Goal: Book appointment/travel/reservation: Book appointment/travel/reservation

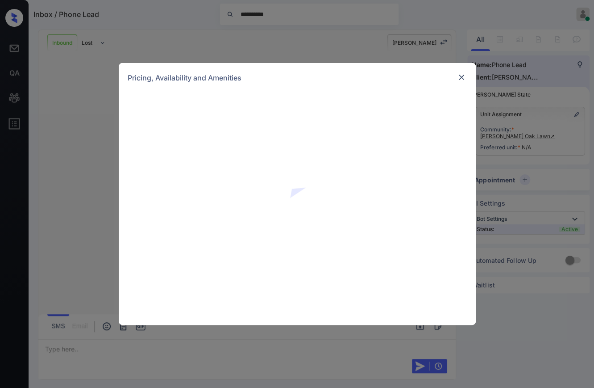
scroll to position [550, 0]
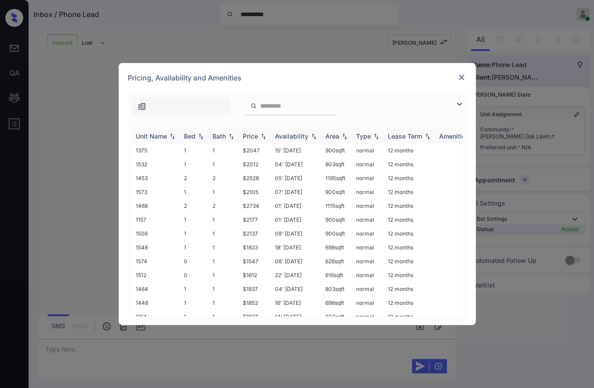
click at [190, 131] on th "Bed" at bounding box center [194, 136] width 29 height 15
click at [195, 134] on div "Bed" at bounding box center [190, 136] width 12 height 8
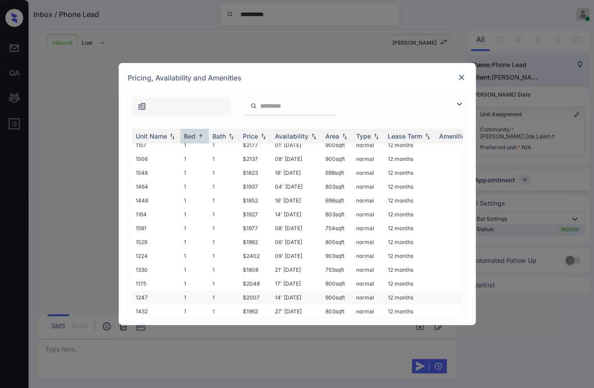
scroll to position [149, 0]
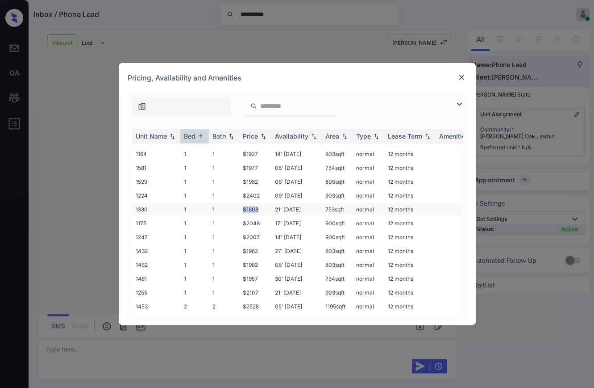
click at [260, 204] on tr "1330 1 1 $1808 21' Jul 25 753 sqft normal 12 months" at bounding box center [365, 209] width 467 height 14
copy tr "$1808"
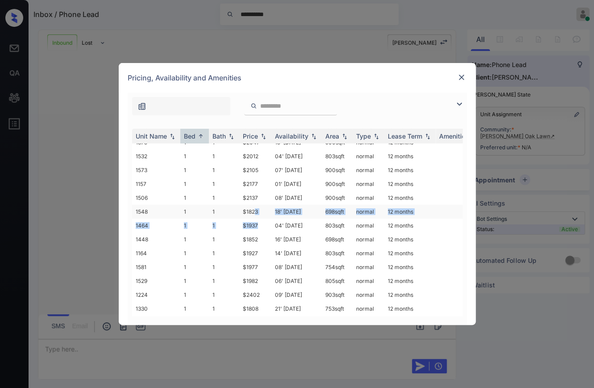
click at [255, 212] on tbody "1574 0 1 $1547 08' Oct 25 626 sqft normal 12 months 1512 0 1 $1612 22' Aug 25 6…" at bounding box center [365, 322] width 467 height 457
click at [244, 120] on div "Unit Name Bed Bath Price Availability Area Type Lease Term Amenities 1574 0 1 $…" at bounding box center [297, 222] width 339 height 205
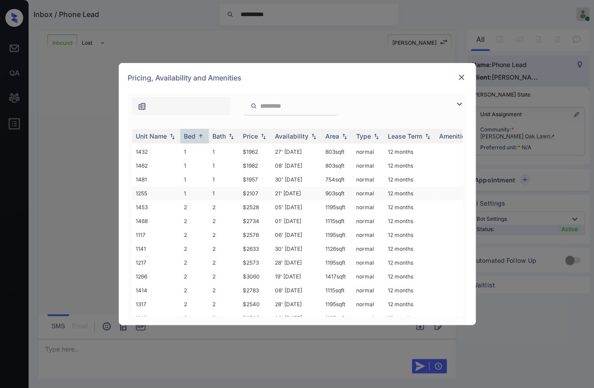
scroll to position [198, 0]
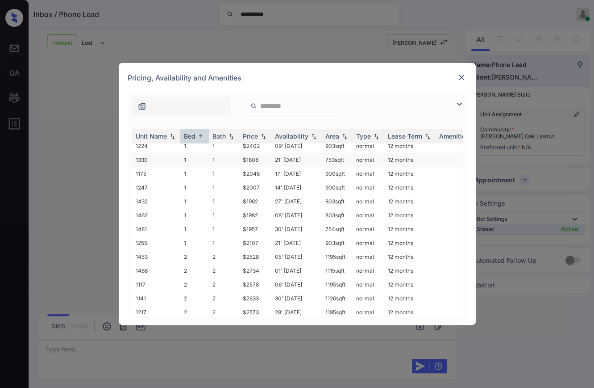
click at [226, 155] on td "1" at bounding box center [224, 160] width 30 height 14
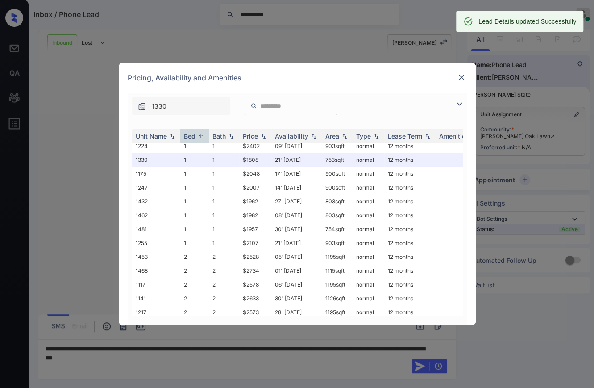
click at [460, 76] on img at bounding box center [461, 77] width 9 height 9
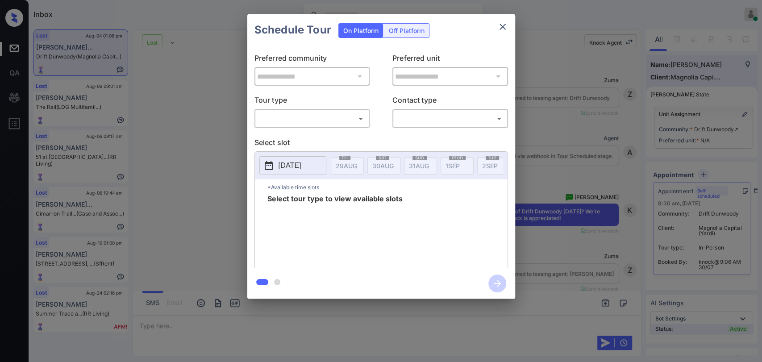
scroll to position [1965, 0]
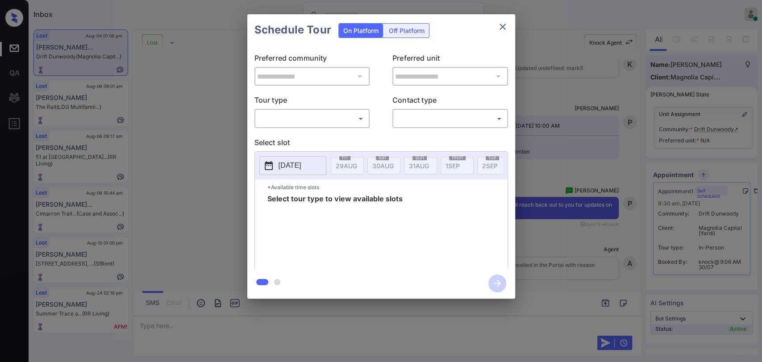
click at [309, 119] on body "Inbox Danielle Dela Cruz Online Set yourself offline Set yourself on break Prof…" at bounding box center [381, 181] width 762 height 362
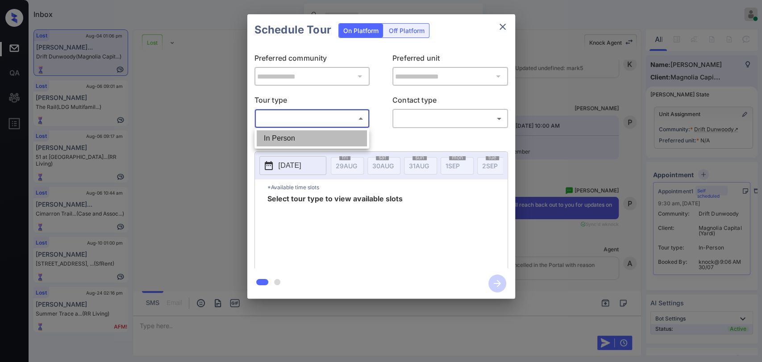
click at [292, 131] on li "In Person" at bounding box center [312, 138] width 110 height 16
type input "********"
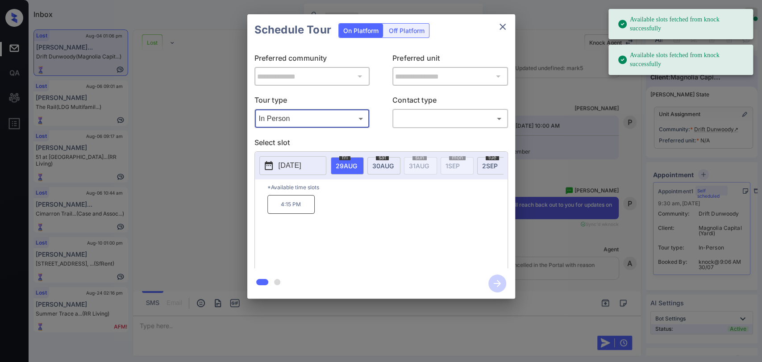
click at [300, 159] on button "[DATE]" at bounding box center [292, 165] width 67 height 19
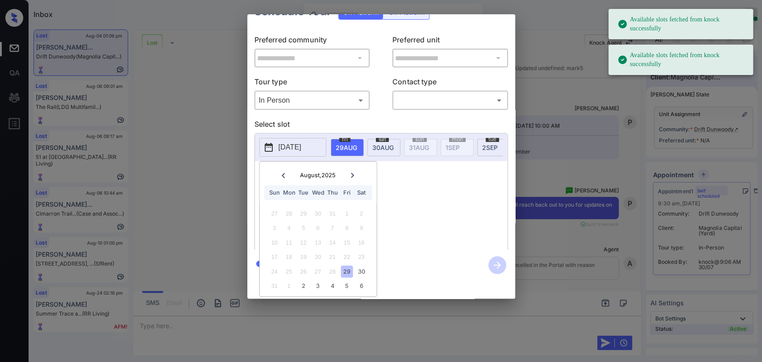
scroll to position [25, 0]
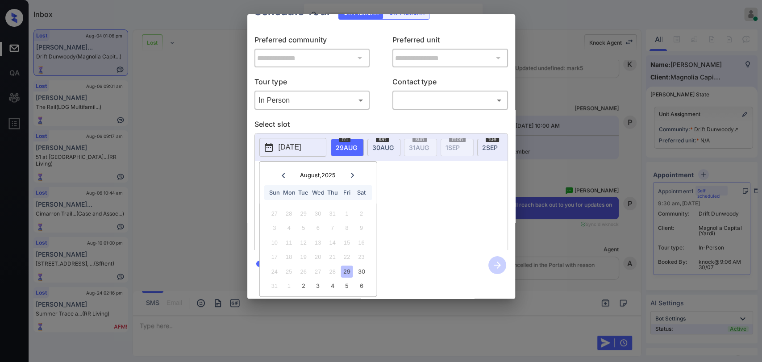
click at [352, 171] on div at bounding box center [353, 175] width 12 height 11
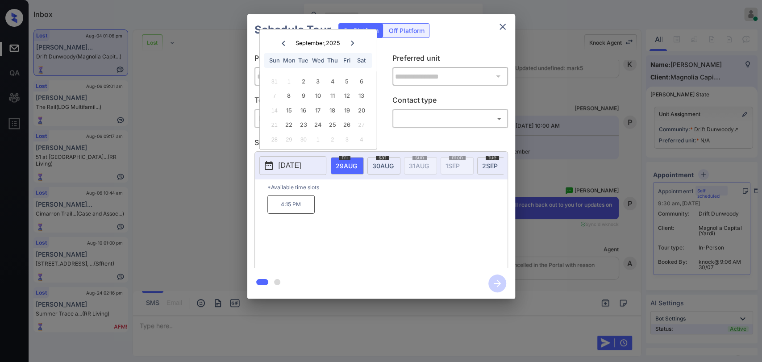
click at [284, 42] on icon at bounding box center [283, 43] width 5 height 5
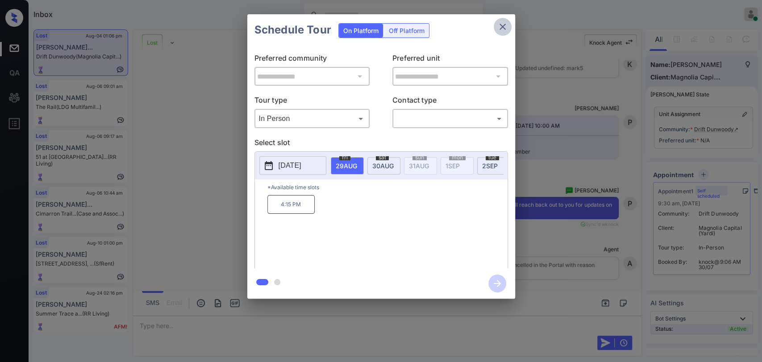
click at [500, 24] on icon "close" at bounding box center [503, 27] width 6 height 6
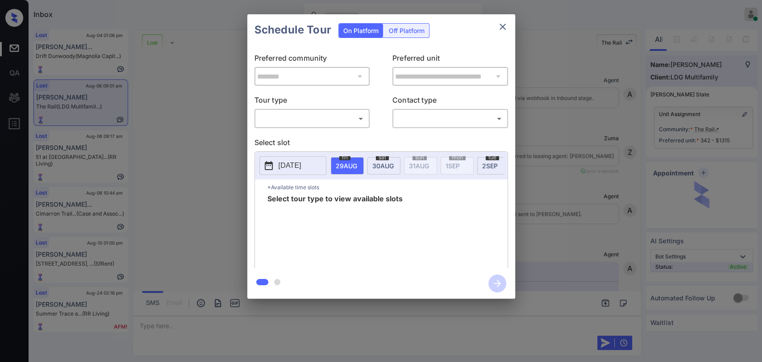
scroll to position [2729, 0]
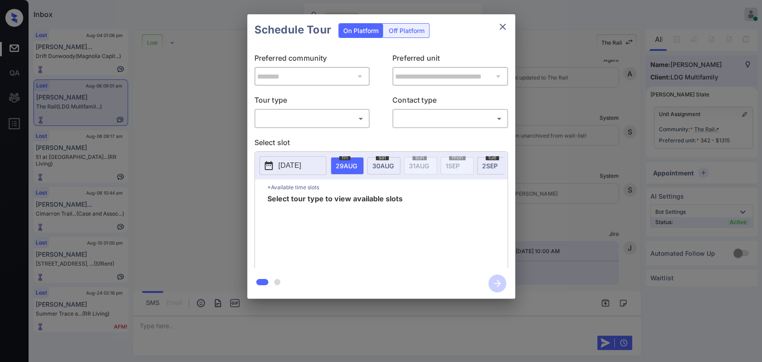
click at [300, 118] on body "Inbox [PERSON_NAME] [PERSON_NAME] Online Set yourself offline Set yourself on b…" at bounding box center [381, 181] width 762 height 362
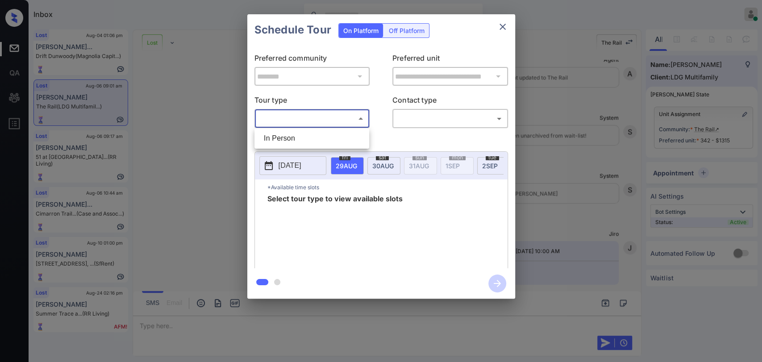
click at [288, 138] on li "In Person" at bounding box center [312, 138] width 110 height 16
type input "********"
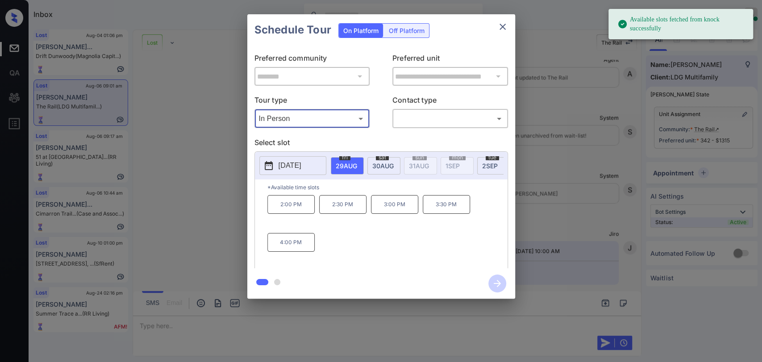
click at [290, 166] on p "2025-08-29" at bounding box center [290, 165] width 23 height 11
click at [397, 265] on div "**********" at bounding box center [381, 156] width 268 height 284
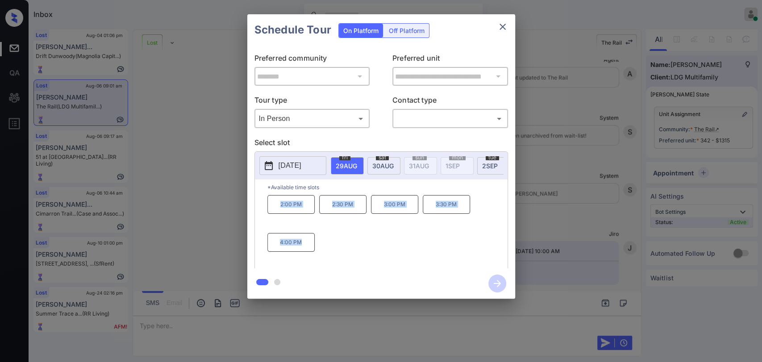
drag, startPoint x: 271, startPoint y: 208, endPoint x: 329, endPoint y: 243, distance: 67.5
click at [329, 243] on div "2:00 PM 2:30 PM 3:00 PM 3:30 PM 4:00 PM" at bounding box center [388, 230] width 240 height 71
copy div "2:00 PM 2:30 PM 3:00 PM 3:30 PM 4:00 PM"
click at [501, 29] on icon "close" at bounding box center [503, 27] width 6 height 6
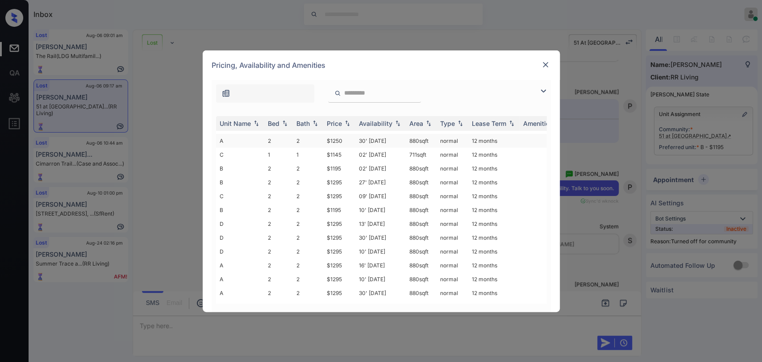
scroll to position [91, 0]
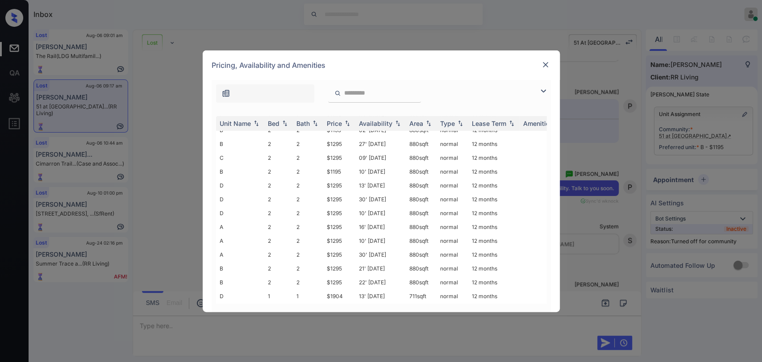
click at [543, 62] on img at bounding box center [545, 64] width 9 height 9
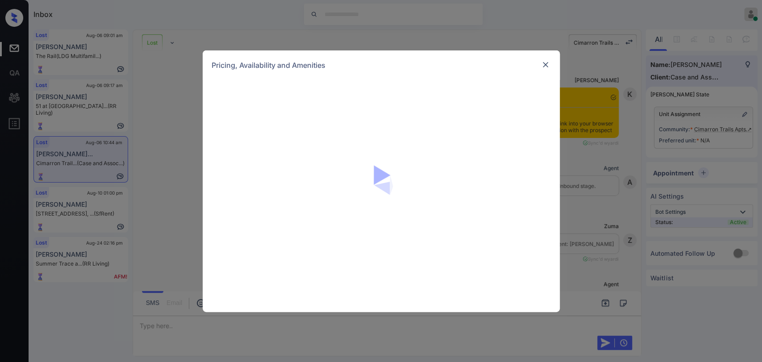
scroll to position [2780, 0]
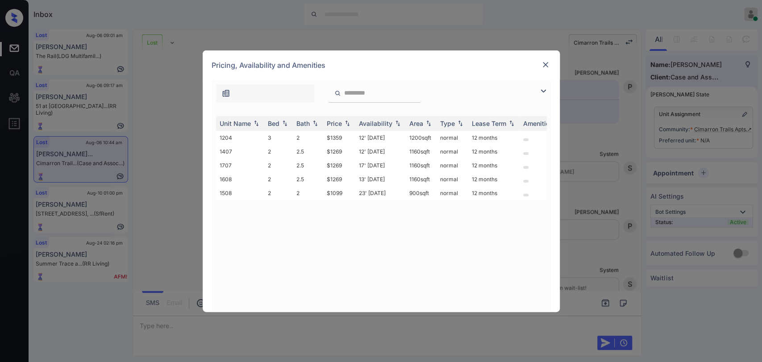
click at [543, 64] on img at bounding box center [545, 64] width 9 height 9
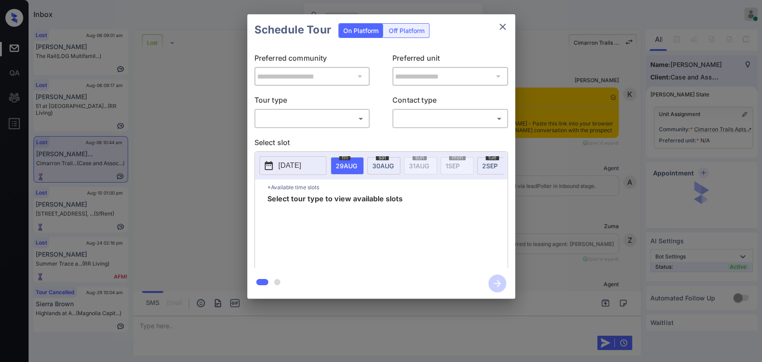
scroll to position [2780, 0]
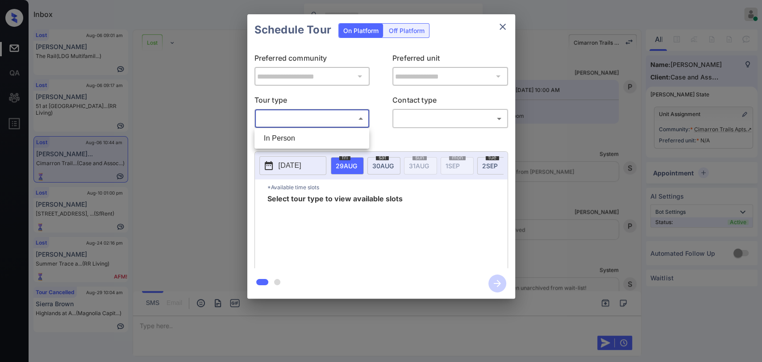
click at [304, 124] on body "Inbox Danielle Dela Cruz Online Set yourself offline Set yourself on break Prof…" at bounding box center [381, 181] width 762 height 362
click at [503, 24] on div at bounding box center [381, 181] width 762 height 362
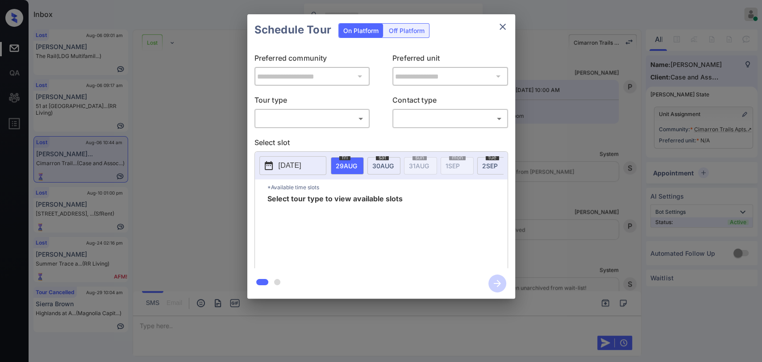
click at [505, 29] on icon "close" at bounding box center [503, 27] width 6 height 6
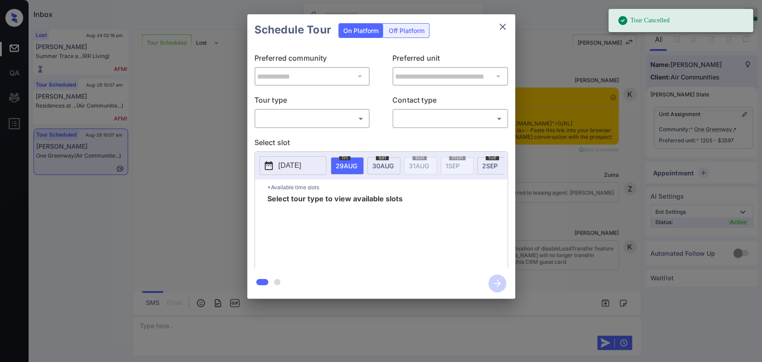
scroll to position [6374, 0]
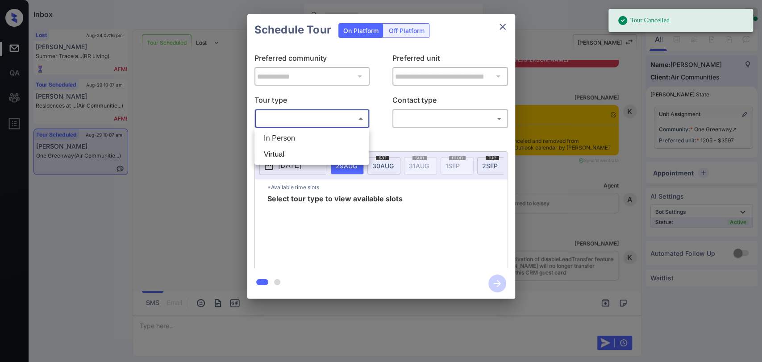
click at [304, 115] on body "Tour Cancelled Inbox Danielle Dela Cruz Online Set yourself offline Set yoursel…" at bounding box center [381, 181] width 762 height 362
click at [276, 138] on li "In Person" at bounding box center [312, 138] width 110 height 16
type input "********"
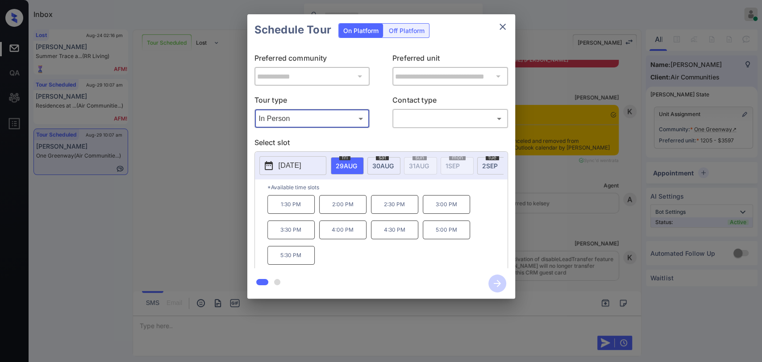
click at [502, 22] on icon "close" at bounding box center [503, 26] width 11 height 11
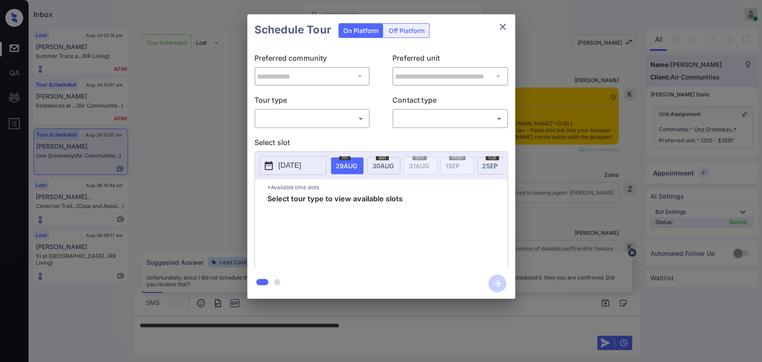
scroll to position [6374, 0]
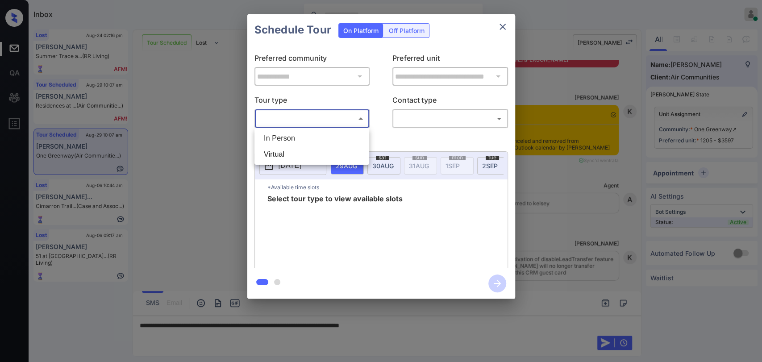
click at [293, 124] on body "Inbox Danielle Dela Cruz Online Set yourself offline Set yourself on break Prof…" at bounding box center [381, 181] width 762 height 362
click at [284, 136] on li "In Person" at bounding box center [312, 138] width 110 height 16
type input "********"
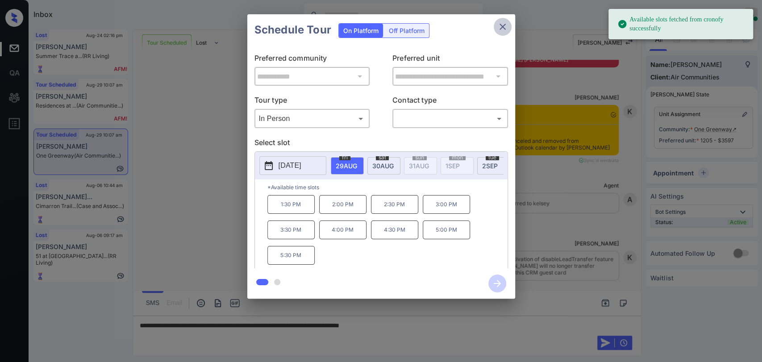
click at [502, 25] on icon "close" at bounding box center [503, 26] width 11 height 11
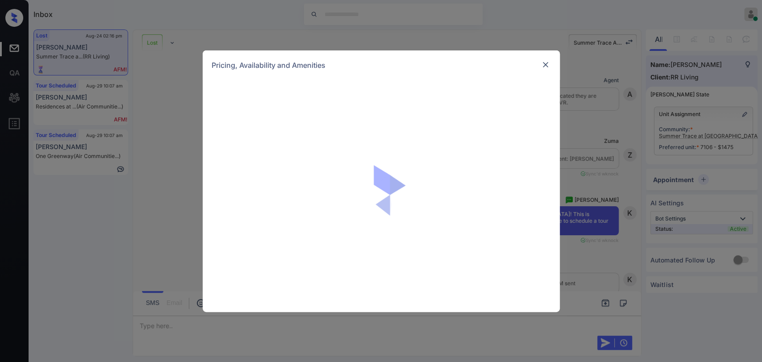
scroll to position [1666, 0]
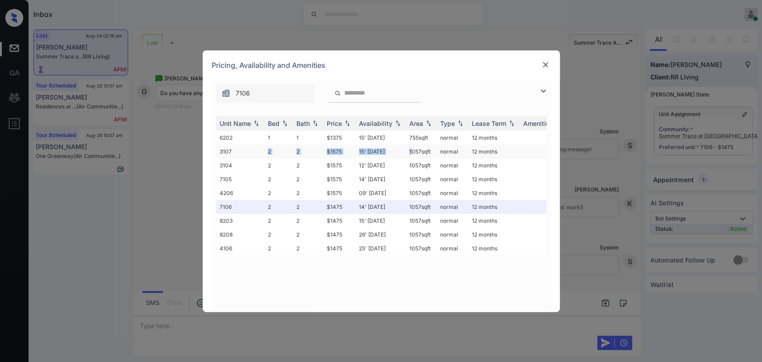
drag, startPoint x: 265, startPoint y: 149, endPoint x: 411, endPoint y: 147, distance: 146.0
click at [411, 147] on tr "3107 2 2 $1575 15' [DATE] sqft normal 12 months" at bounding box center [449, 152] width 467 height 14
copy tr "2 2 $1575 15' [DATE] 1"
click at [544, 65] on img at bounding box center [545, 64] width 9 height 9
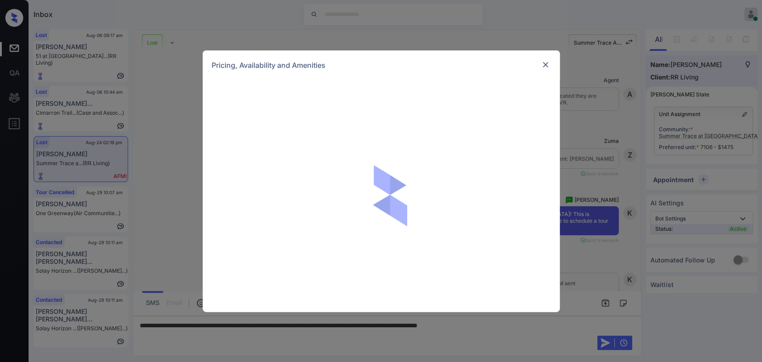
scroll to position [1517, 0]
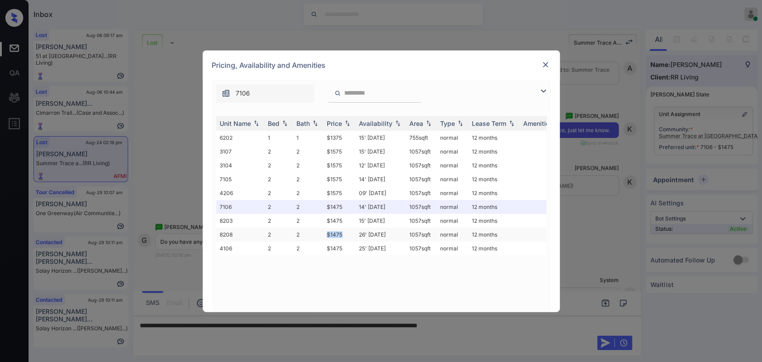
drag, startPoint x: 335, startPoint y: 233, endPoint x: 342, endPoint y: 233, distance: 6.7
click at [342, 233] on td "$1475" at bounding box center [339, 235] width 32 height 14
copy td "$1475"
drag, startPoint x: 325, startPoint y: 136, endPoint x: 347, endPoint y: 136, distance: 21.4
click at [347, 136] on td "$1375" at bounding box center [339, 138] width 32 height 14
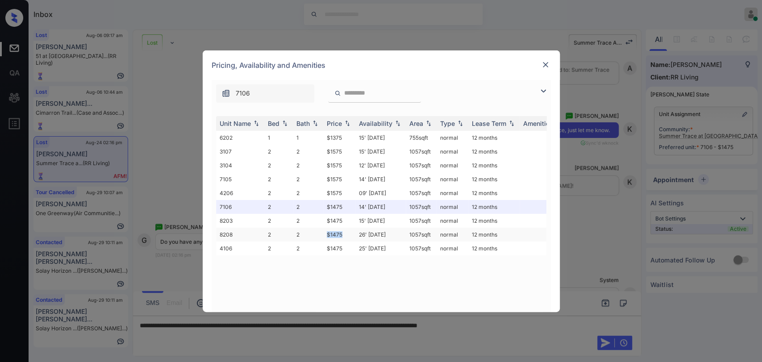
drag, startPoint x: 329, startPoint y: 230, endPoint x: 345, endPoint y: 230, distance: 16.1
click at [343, 230] on tr "8208 2 2 $1475 26' Aug 25 1057 sqft normal 12 months" at bounding box center [449, 235] width 467 height 14
copy tr "$1475"
click at [548, 59] on div at bounding box center [545, 64] width 11 height 11
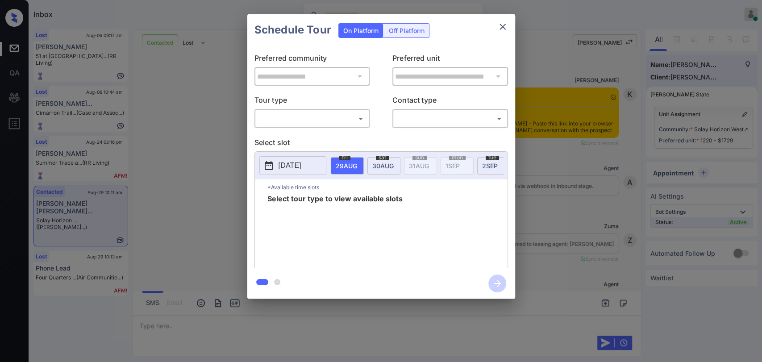
click at [314, 122] on body "Inbox Danielle Dela Cruz Online Set yourself offline Set yourself on break Prof…" at bounding box center [381, 181] width 762 height 362
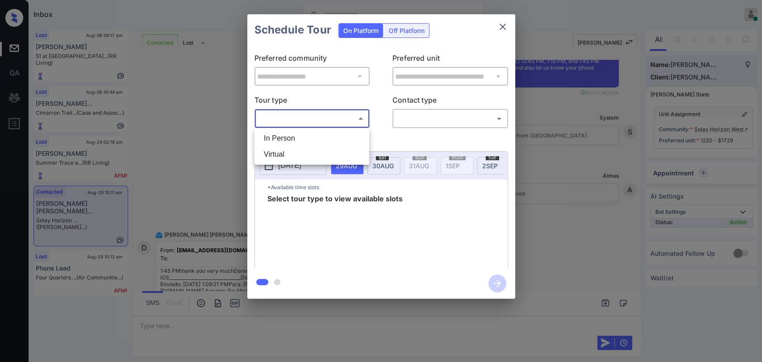
click at [280, 138] on li "In Person" at bounding box center [312, 138] width 110 height 16
click at [441, 118] on div at bounding box center [381, 181] width 762 height 362
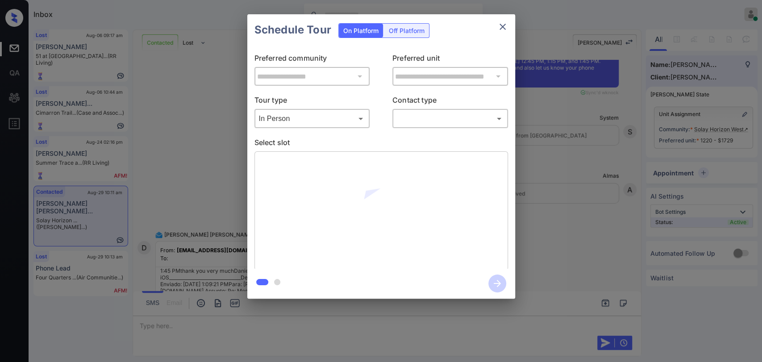
type input "********"
click at [420, 126] on div "​ ​" at bounding box center [451, 118] width 116 height 19
click at [418, 128] on div "**********" at bounding box center [381, 157] width 268 height 223
click at [411, 118] on body "Inbox Danielle Dela Cruz Online Set yourself offline Set yourself on break Prof…" at bounding box center [381, 181] width 762 height 362
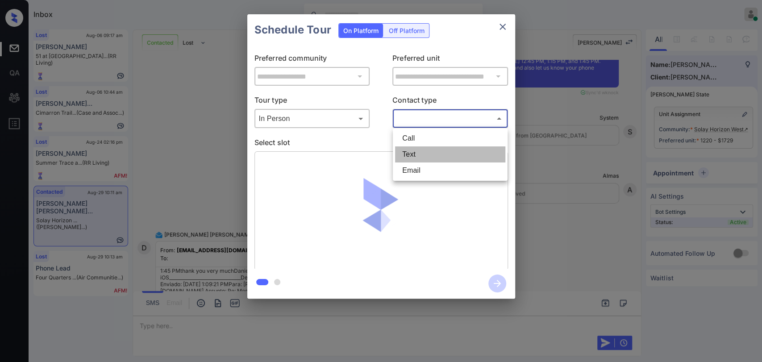
click at [418, 154] on li "Text" at bounding box center [450, 154] width 110 height 16
type input "****"
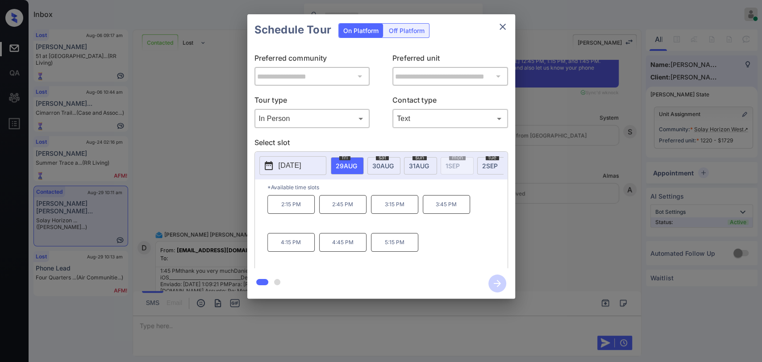
click at [504, 25] on icon "close" at bounding box center [503, 27] width 6 height 6
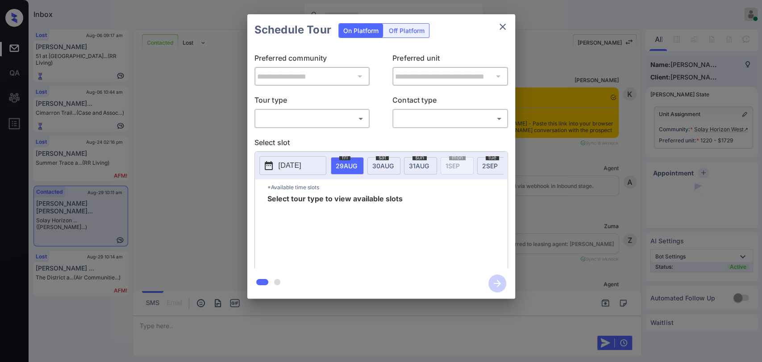
scroll to position [2213, 0]
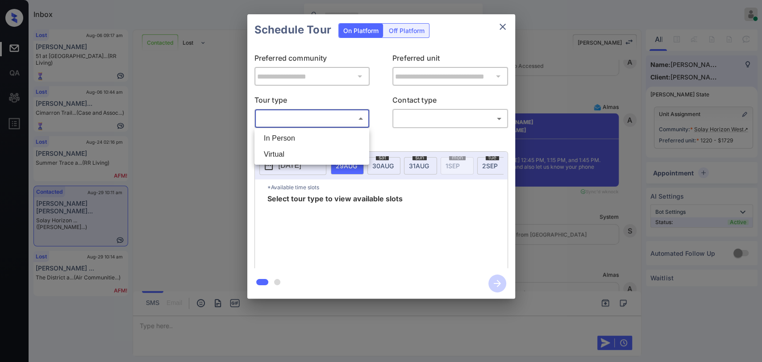
click at [314, 117] on body "Inbox [PERSON_NAME] [PERSON_NAME] Online Set yourself offline Set yourself on b…" at bounding box center [381, 181] width 762 height 362
click at [272, 136] on li "In Person" at bounding box center [312, 138] width 110 height 16
type input "********"
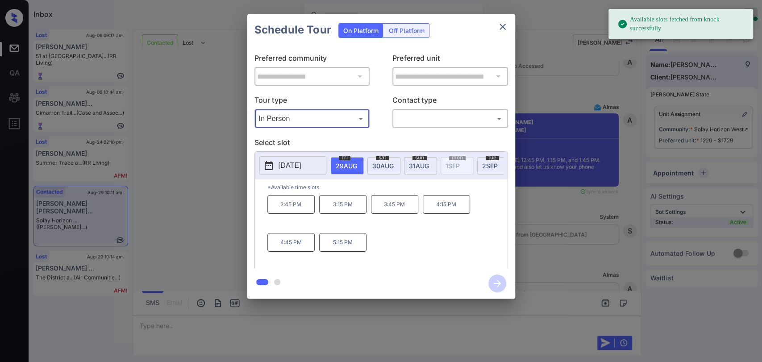
click at [290, 167] on p "[DATE]" at bounding box center [290, 165] width 23 height 11
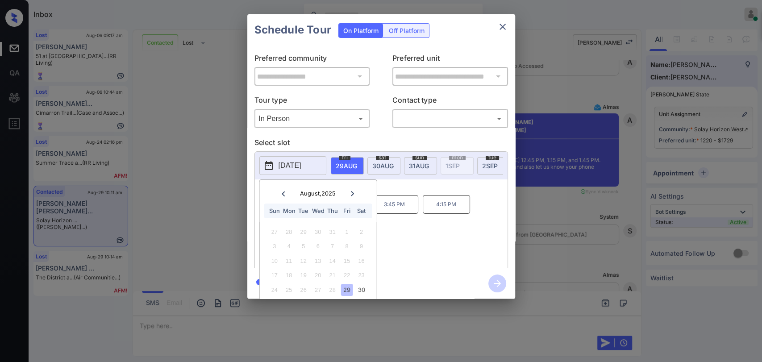
click at [355, 193] on icon at bounding box center [352, 193] width 5 height 5
click at [289, 233] on div "1" at bounding box center [289, 232] width 12 height 12
drag, startPoint x: 221, startPoint y: 185, endPoint x: 221, endPoint y: 180, distance: 5.4
click at [221, 180] on div "**********" at bounding box center [381, 156] width 762 height 313
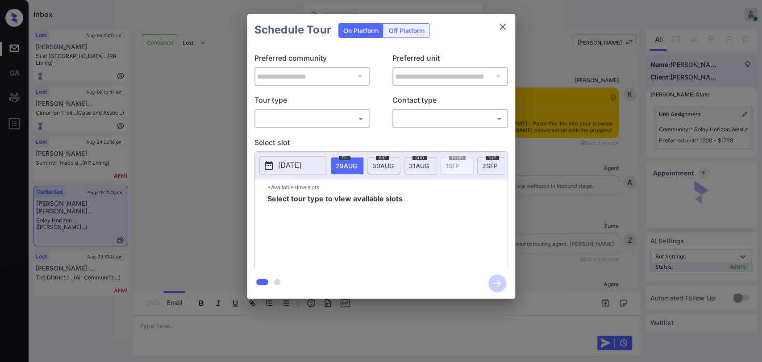
scroll to position [2263, 0]
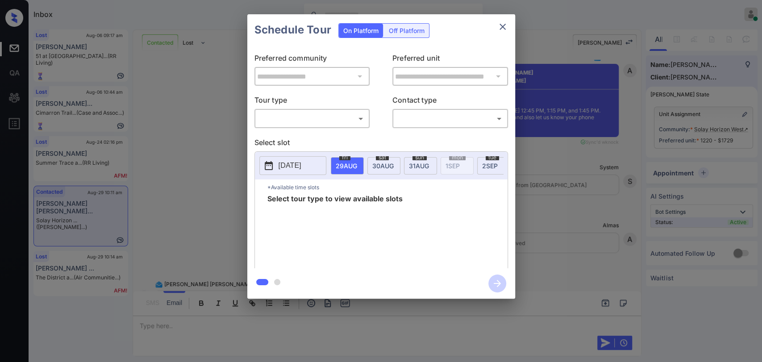
click at [357, 167] on span "[DATE]" at bounding box center [346, 166] width 21 height 8
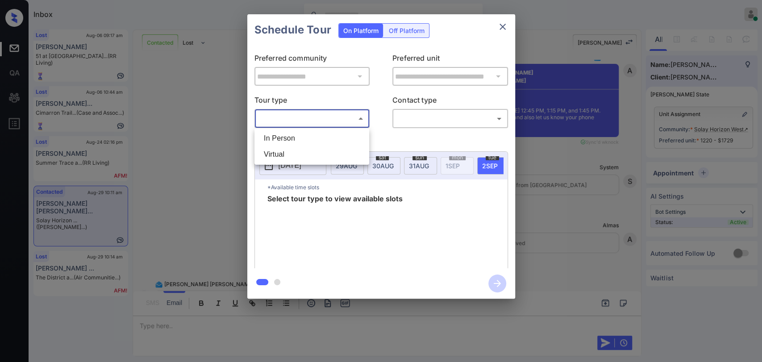
click at [286, 116] on body "Inbox [PERSON_NAME] [PERSON_NAME] Online Set yourself offline Set yourself on b…" at bounding box center [381, 181] width 762 height 362
click at [281, 138] on li "In Person" at bounding box center [312, 138] width 110 height 16
type input "********"
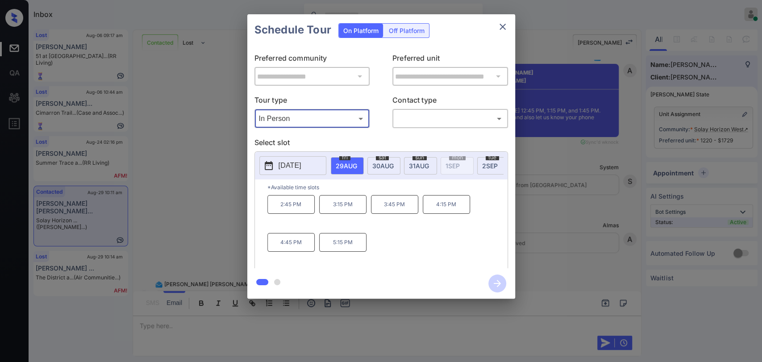
click at [182, 326] on div at bounding box center [381, 181] width 762 height 362
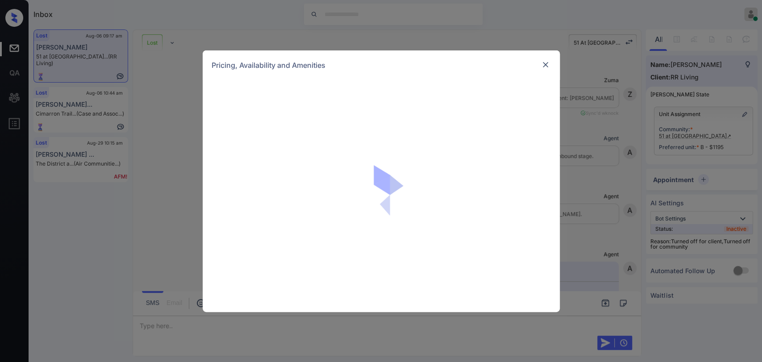
scroll to position [4188, 0]
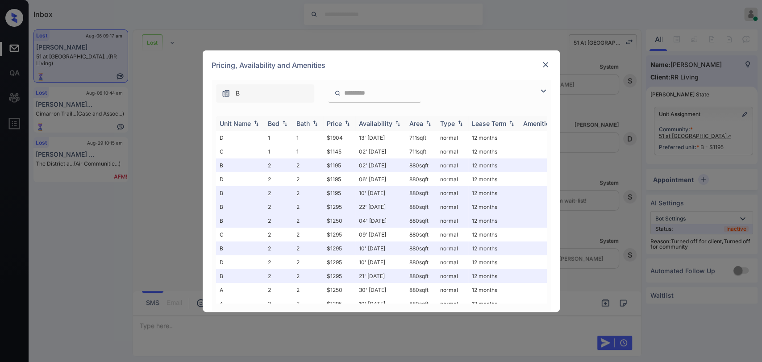
click at [272, 120] on div "Bed" at bounding box center [274, 124] width 12 height 8
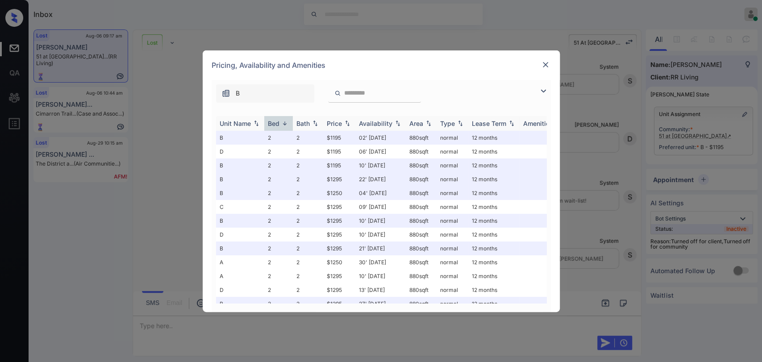
click at [272, 120] on div "Bed" at bounding box center [274, 124] width 12 height 8
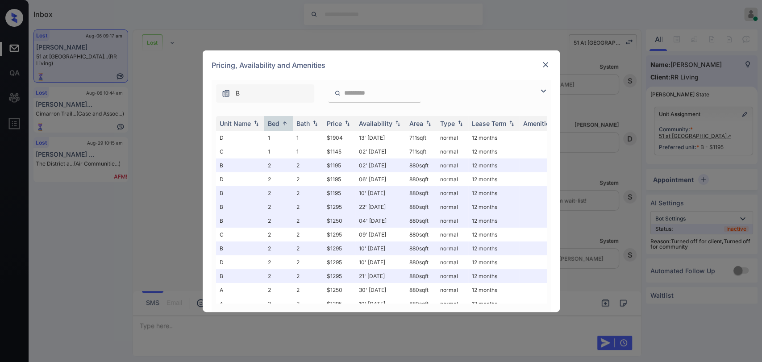
click at [544, 66] on img at bounding box center [545, 64] width 9 height 9
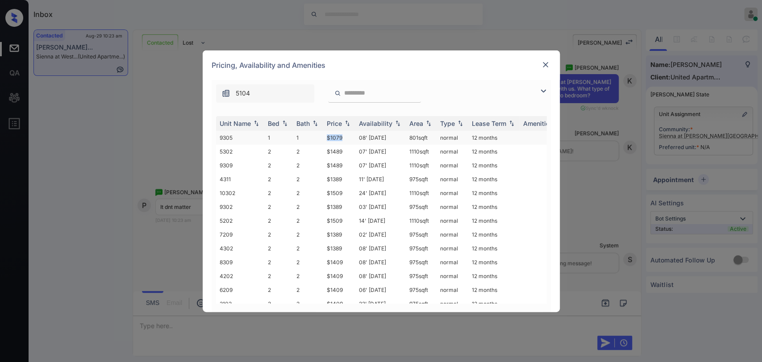
drag, startPoint x: 318, startPoint y: 134, endPoint x: 343, endPoint y: 136, distance: 25.5
click at [343, 136] on tr "9305 1 1 $1079 08' [DATE] 801 sqft normal 12 months" at bounding box center [449, 138] width 467 height 14
copy tr "$1079"
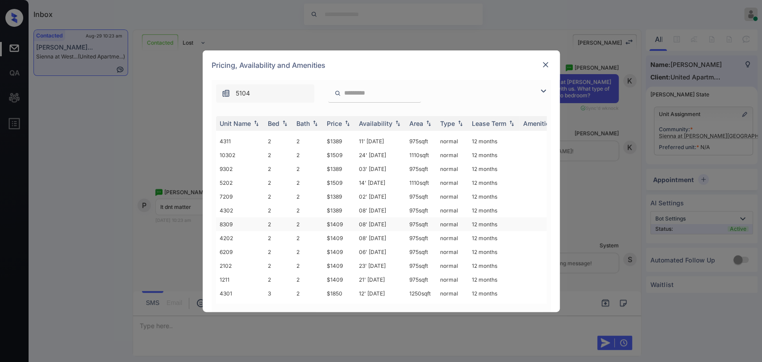
scroll to position [50, 0]
click at [540, 65] on div "Inbox Danielle Dela Cruz Online Set yourself offline Set yourself on break Prof…" at bounding box center [381, 181] width 762 height 362
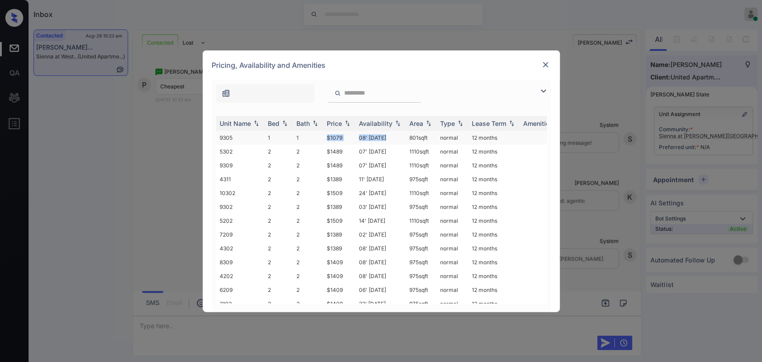
drag, startPoint x: 313, startPoint y: 136, endPoint x: 387, endPoint y: 137, distance: 74.1
click at [387, 137] on tr "9305 1 1 $1079 08' [DATE] 801 sqft normal 12 months" at bounding box center [449, 138] width 467 height 14
copy tr "$1079 08' Oct 25"
click at [541, 62] on img at bounding box center [545, 64] width 9 height 9
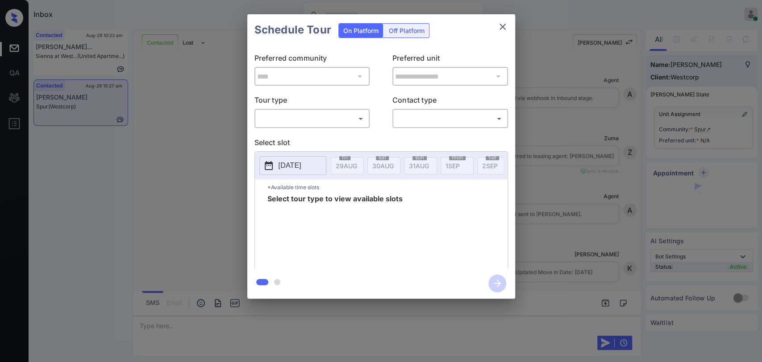
scroll to position [1924, 0]
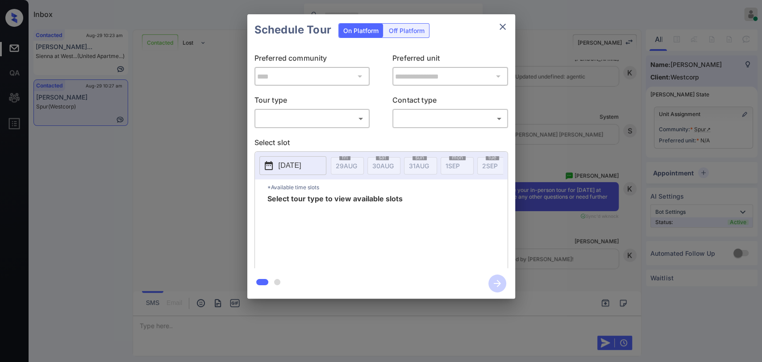
click at [304, 124] on body "Inbox Danielle Dela Cruz Online Set yourself offline Set yourself on break Prof…" at bounding box center [381, 181] width 762 height 362
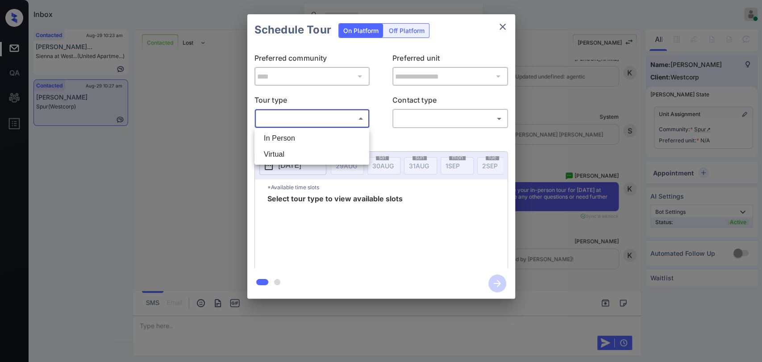
click at [502, 27] on div at bounding box center [381, 181] width 762 height 362
click at [503, 25] on icon "close" at bounding box center [503, 26] width 11 height 11
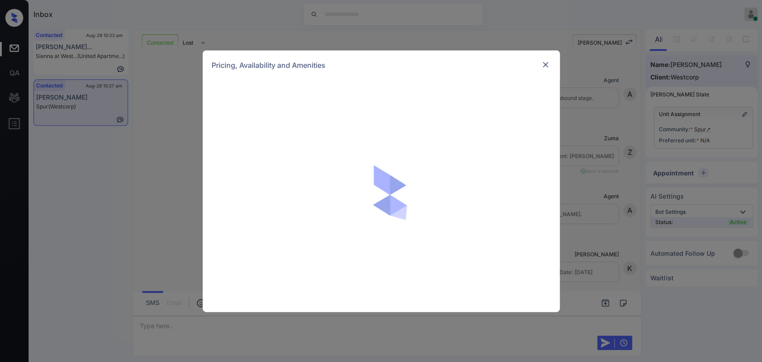
scroll to position [1329, 0]
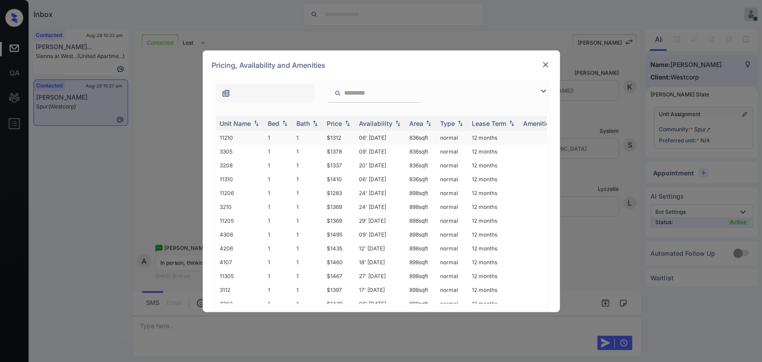
click at [263, 134] on td "11210" at bounding box center [240, 138] width 48 height 14
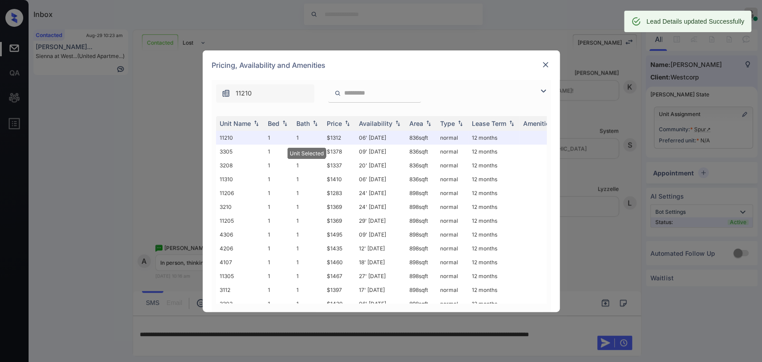
click at [546, 62] on img at bounding box center [545, 64] width 9 height 9
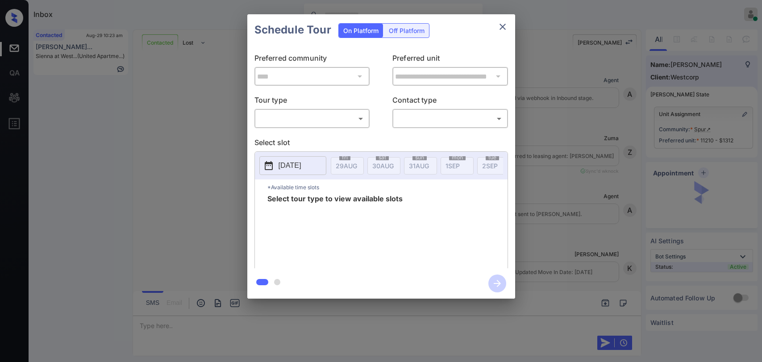
click at [320, 118] on body "Inbox Danielle Dela Cruz Online Set yourself offline Set yourself on break Prof…" at bounding box center [381, 181] width 762 height 362
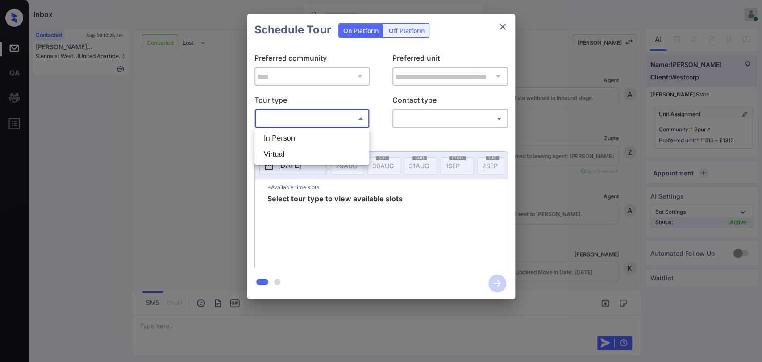
scroll to position [1329, 0]
click at [289, 140] on li "In Person" at bounding box center [312, 138] width 110 height 16
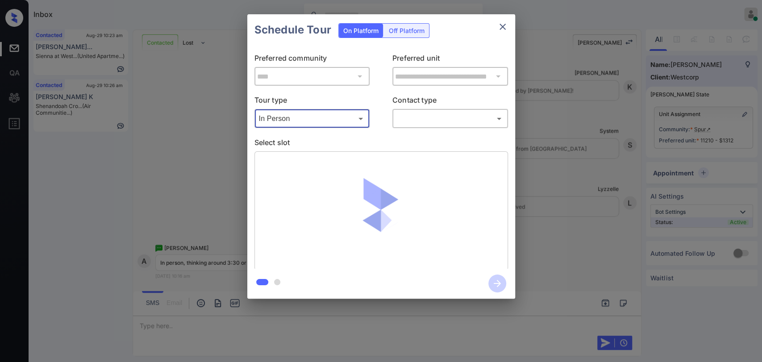
type input "********"
click at [435, 119] on body "Inbox Danielle Dela Cruz Online Set yourself offline Set yourself on break Prof…" at bounding box center [381, 181] width 762 height 362
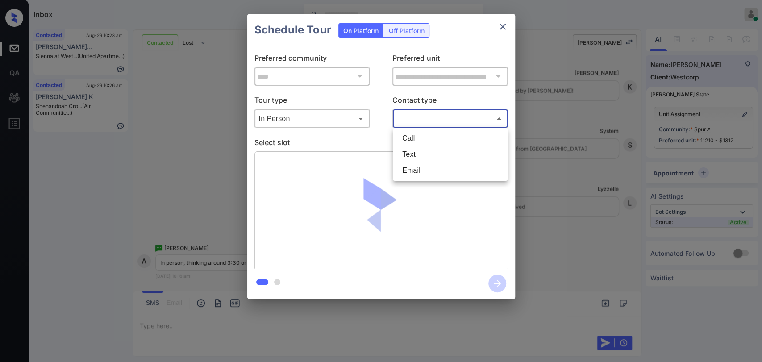
click at [414, 152] on li "Text" at bounding box center [450, 154] width 110 height 16
type input "****"
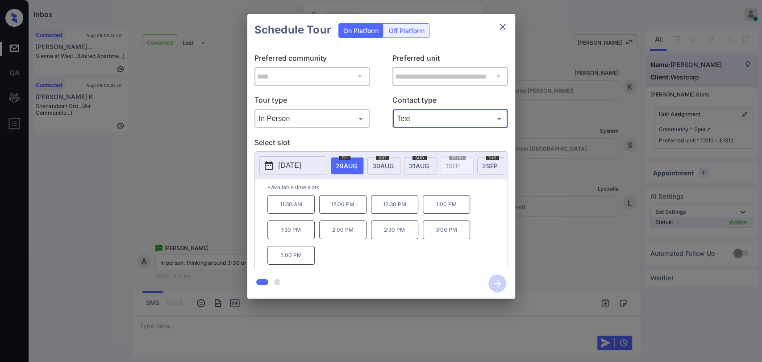
click at [506, 29] on icon "close" at bounding box center [503, 26] width 11 height 11
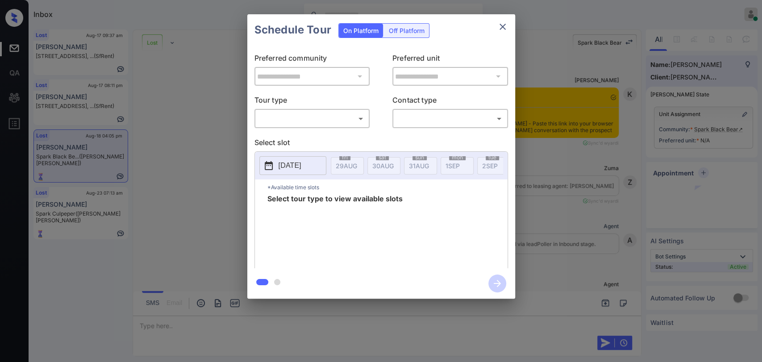
scroll to position [1650, 0]
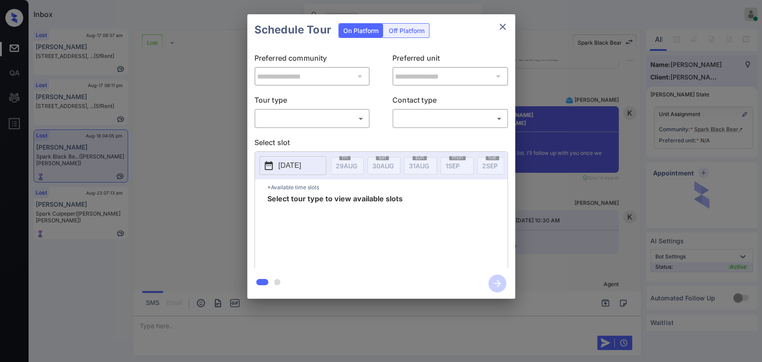
click at [308, 122] on body "Inbox [PERSON_NAME] [PERSON_NAME] Online Set yourself offline Set yourself on b…" at bounding box center [381, 181] width 762 height 362
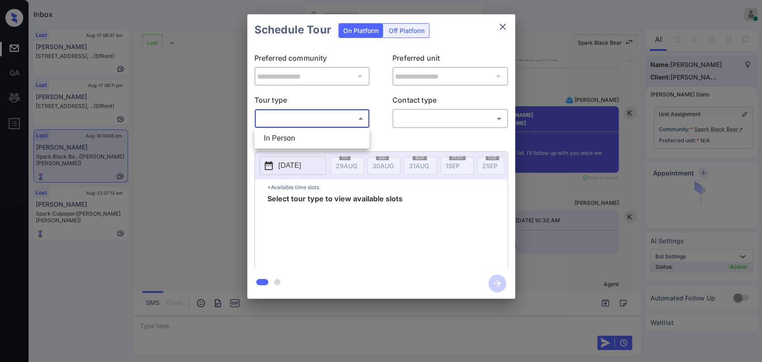
click at [291, 142] on li "In Person" at bounding box center [312, 138] width 110 height 16
type input "********"
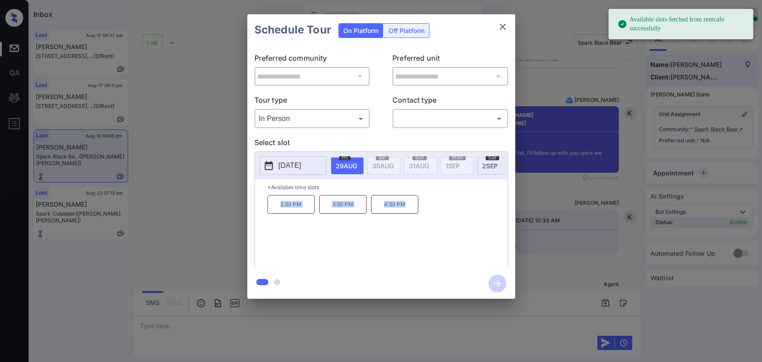
drag, startPoint x: 276, startPoint y: 214, endPoint x: 422, endPoint y: 227, distance: 147.1
click at [422, 227] on div "2:30 PM 3:30 PM 4:30 PM" at bounding box center [388, 230] width 240 height 71
copy div "2:30 PM 3:30 PM 4:30 PM"
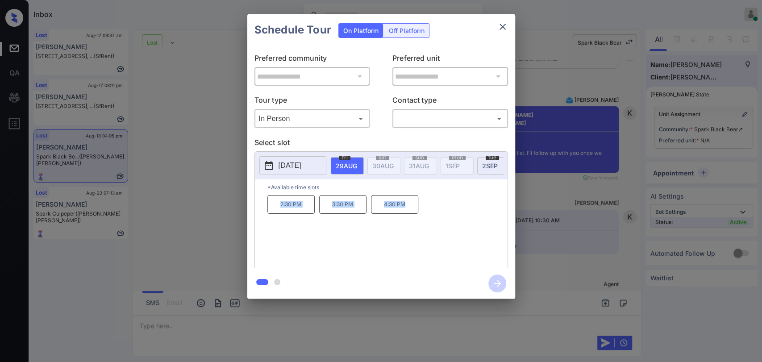
click at [502, 28] on icon "close" at bounding box center [503, 26] width 11 height 11
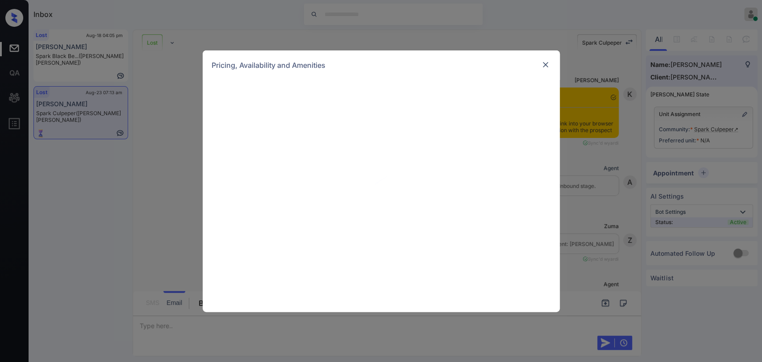
scroll to position [2044, 0]
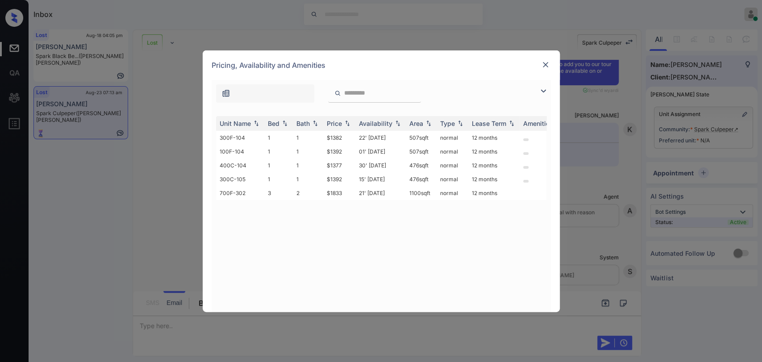
click at [541, 68] on img at bounding box center [545, 64] width 9 height 9
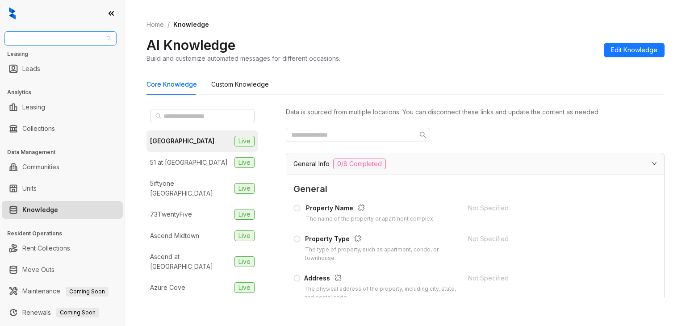
click at [84, 41] on span "[GEOGRAPHIC_DATA]" at bounding box center [60, 38] width 101 height 13
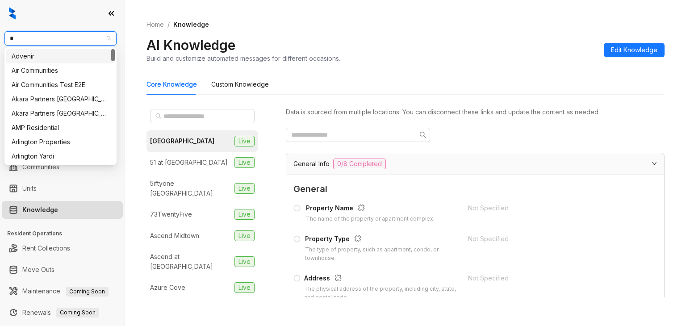
type input "**"
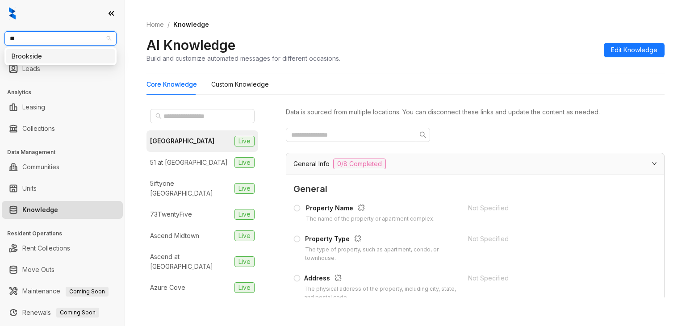
click at [54, 56] on div "Brookside" at bounding box center [61, 56] width 98 height 10
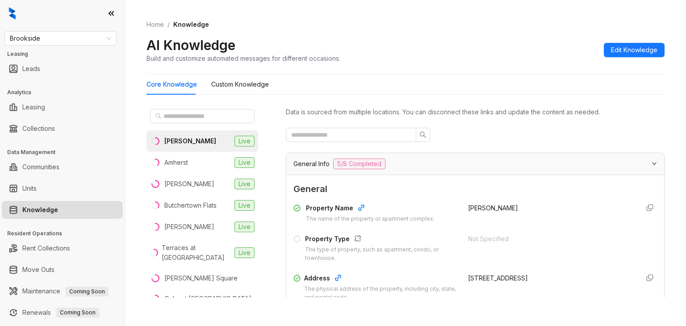
click at [176, 141] on div "Abigail" at bounding box center [190, 141] width 52 height 10
click at [348, 133] on input "text" at bounding box center [347, 135] width 113 height 10
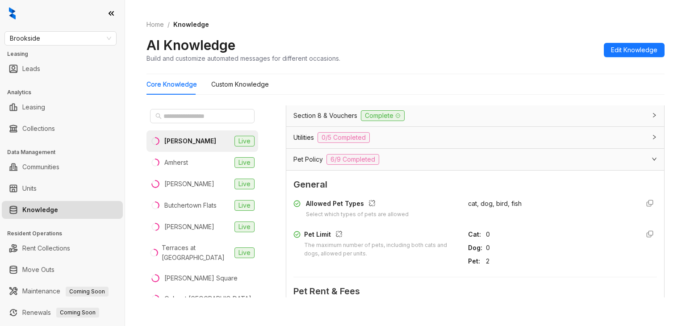
scroll to position [134, 0]
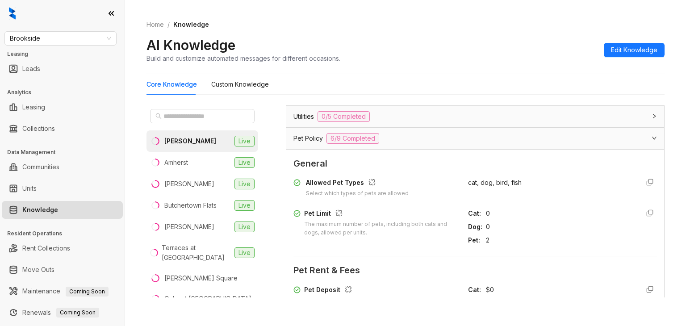
type input "***"
drag, startPoint x: 313, startPoint y: 227, endPoint x: 388, endPoint y: 236, distance: 75.6
click at [388, 236] on div "Pet Limit The maximum number of pets, including both cats and dogs, allowed per…" at bounding box center [375, 227] width 164 height 37
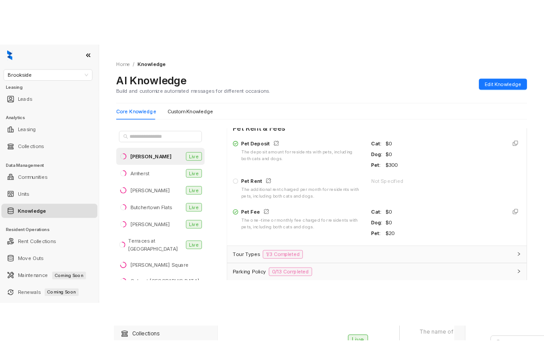
scroll to position [313, 0]
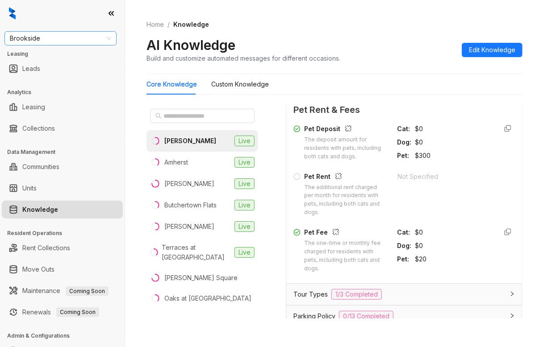
click at [59, 41] on span "Brookside" at bounding box center [60, 38] width 101 height 13
type input "****"
click at [53, 37] on span "Brookside" at bounding box center [60, 38] width 101 height 13
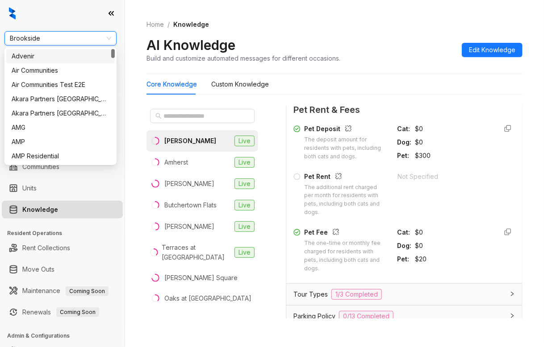
click at [52, 37] on span "Brookside" at bounding box center [60, 38] width 101 height 13
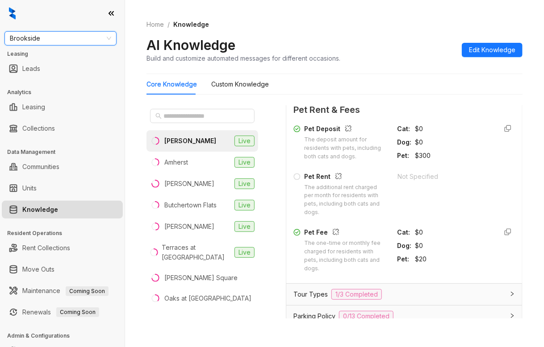
click at [52, 37] on span "Brookside" at bounding box center [60, 38] width 101 height 13
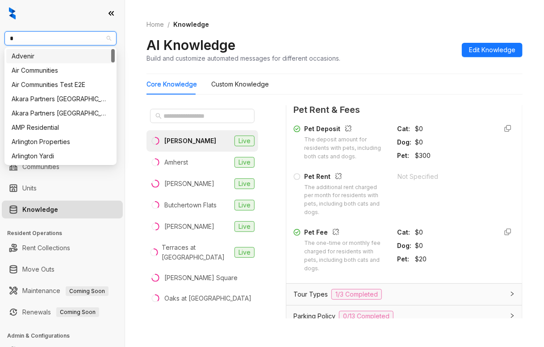
type input "**"
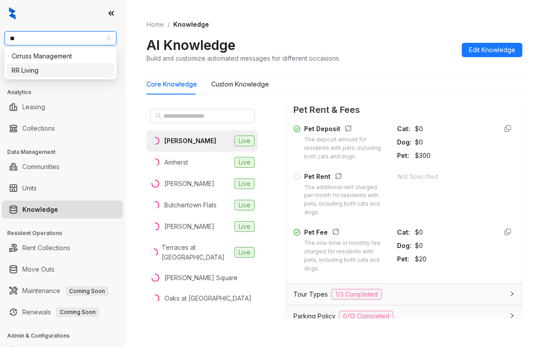
click at [25, 67] on div "RR Living" at bounding box center [61, 71] width 98 height 10
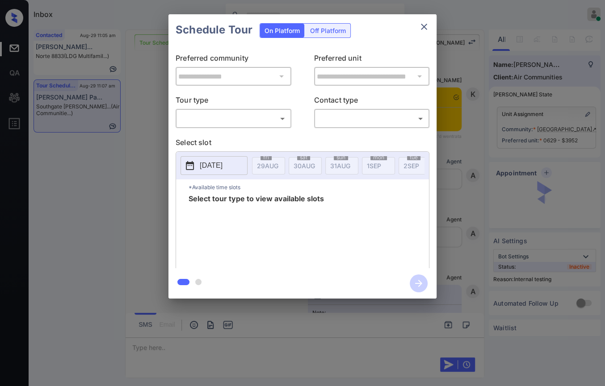
click at [235, 124] on body "Inbox [PERSON_NAME] [PERSON_NAME] Online Set yourself offline Set yourself on b…" at bounding box center [302, 193] width 605 height 386
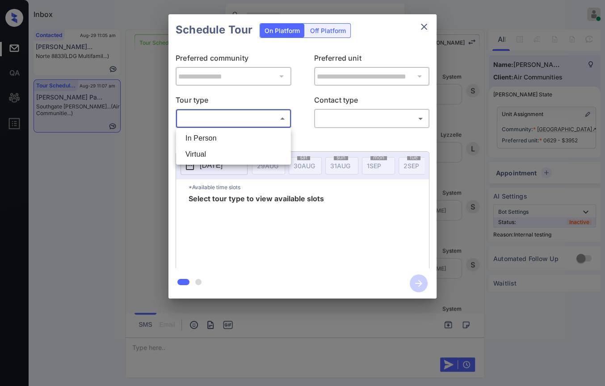
click at [218, 142] on li "In Person" at bounding box center [233, 138] width 110 height 16
type input "********"
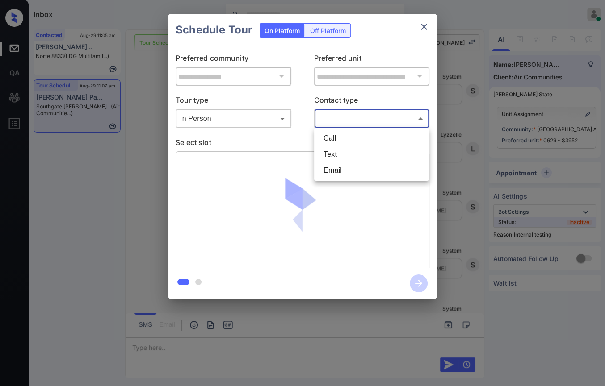
click at [364, 119] on body "Inbox [PERSON_NAME] [PERSON_NAME] Online Set yourself offline Set yourself on b…" at bounding box center [302, 193] width 605 height 386
click at [344, 155] on li "Text" at bounding box center [371, 154] width 110 height 16
type input "****"
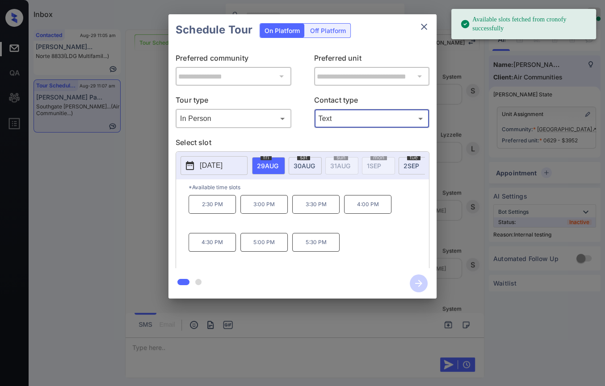
click at [278, 164] on span "30 AUG" at bounding box center [267, 166] width 21 height 8
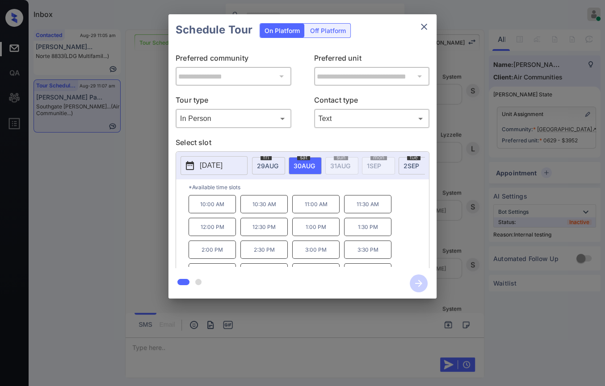
click at [128, 178] on div "**********" at bounding box center [302, 156] width 605 height 313
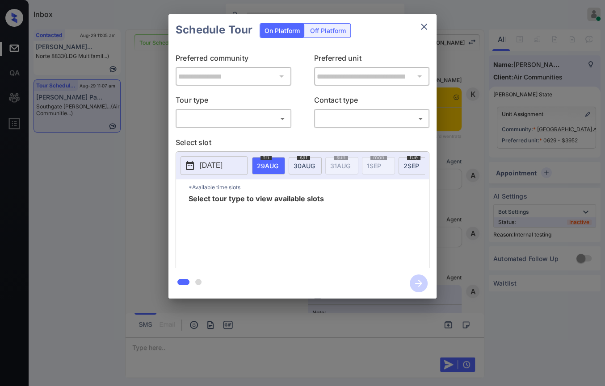
scroll to position [6158, 0]
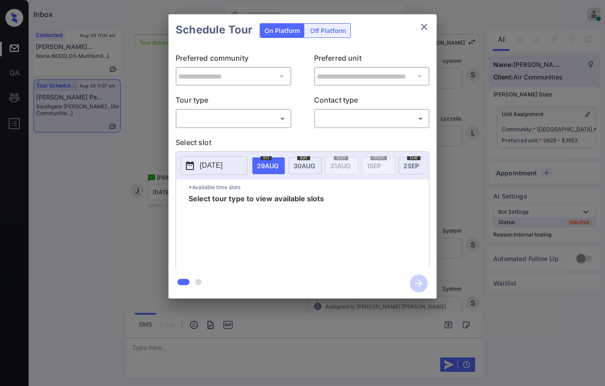
click at [225, 120] on body "Inbox [PERSON_NAME] [PERSON_NAME] Online Set yourself offline Set yourself on b…" at bounding box center [302, 193] width 605 height 386
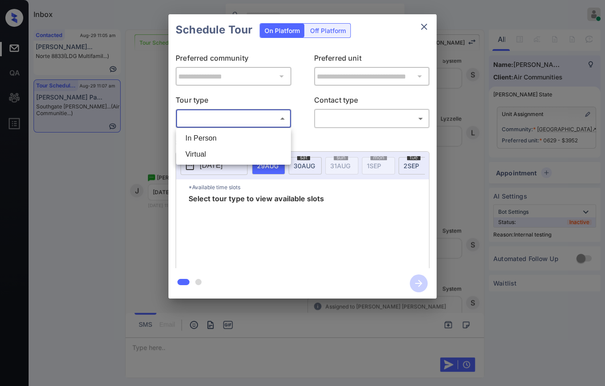
click at [218, 141] on li "In Person" at bounding box center [233, 138] width 110 height 16
type input "********"
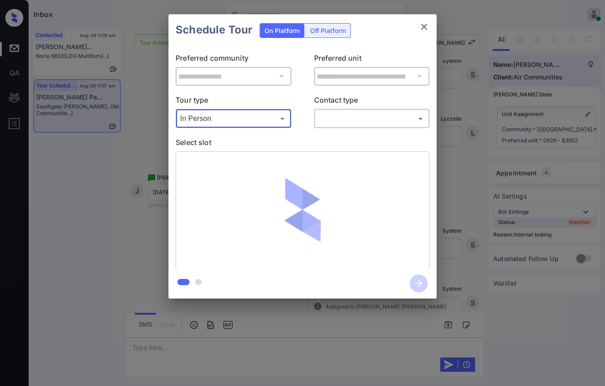
click at [354, 121] on body "Inbox [PERSON_NAME] [PERSON_NAME] Online Set yourself offline Set yourself on b…" at bounding box center [302, 193] width 605 height 386
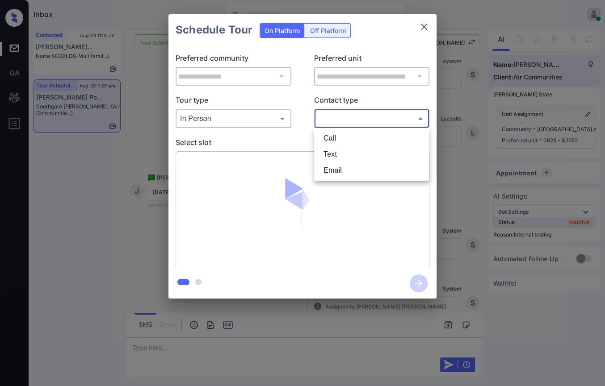
click at [340, 153] on li "Text" at bounding box center [371, 154] width 110 height 16
type input "****"
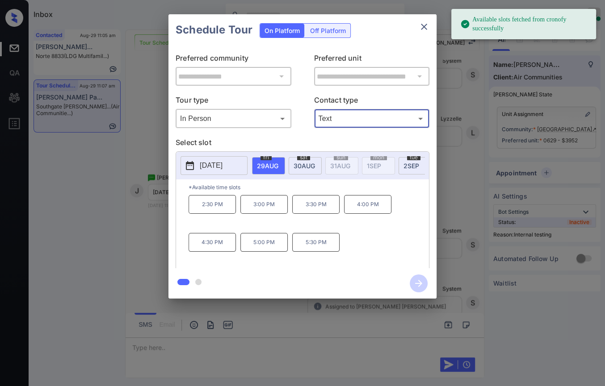
click at [278, 165] on span "30 AUG" at bounding box center [267, 166] width 21 height 8
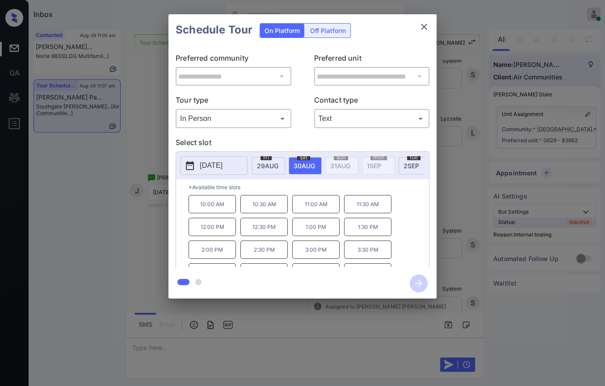
click at [314, 208] on p "11:00 AM" at bounding box center [315, 204] width 47 height 18
click at [420, 285] on icon "button" at bounding box center [418, 283] width 7 height 7
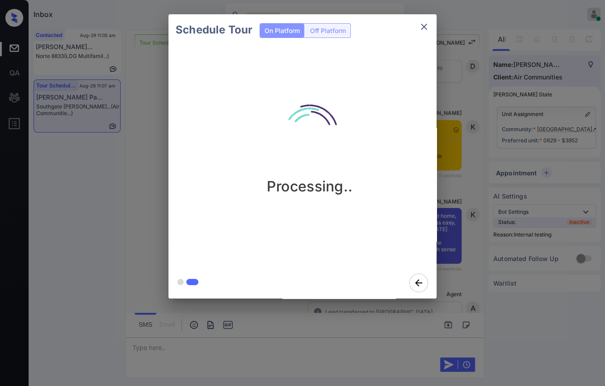
scroll to position [6512, 0]
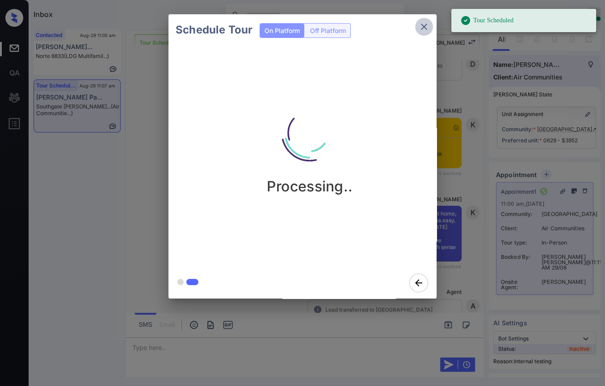
click at [425, 24] on icon "close" at bounding box center [423, 26] width 11 height 11
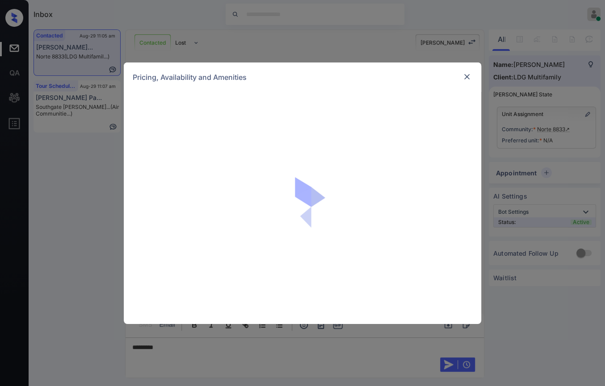
scroll to position [532, 0]
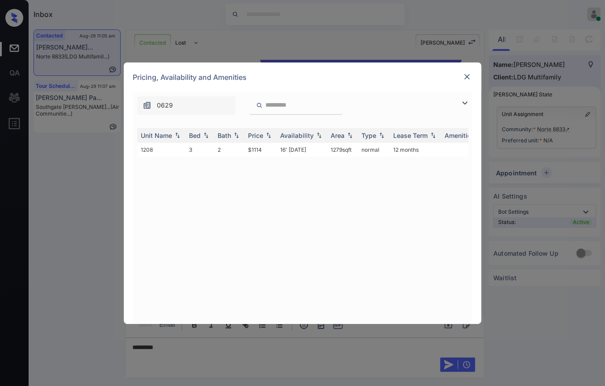
click at [468, 77] on img at bounding box center [466, 76] width 9 height 9
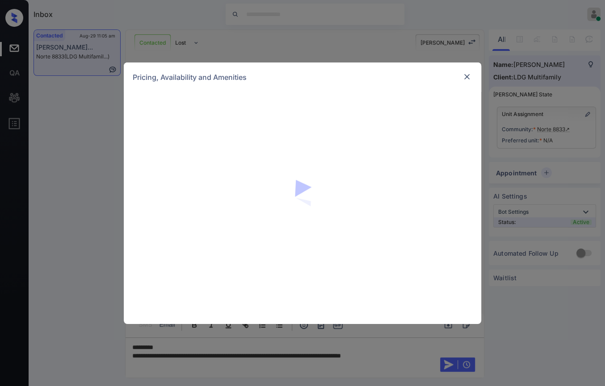
scroll to position [532, 0]
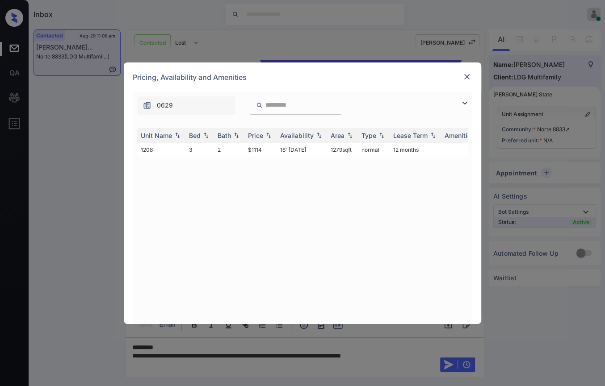
click at [466, 74] on img at bounding box center [466, 76] width 9 height 9
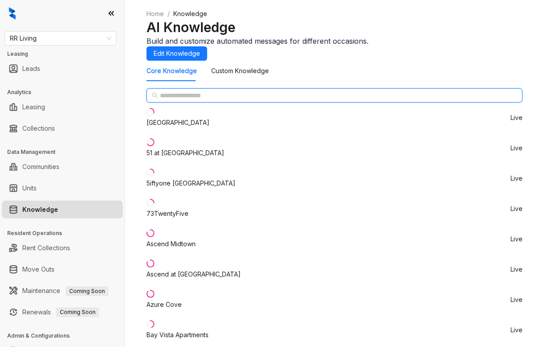
click at [187, 100] on input "text" at bounding box center [335, 96] width 350 height 10
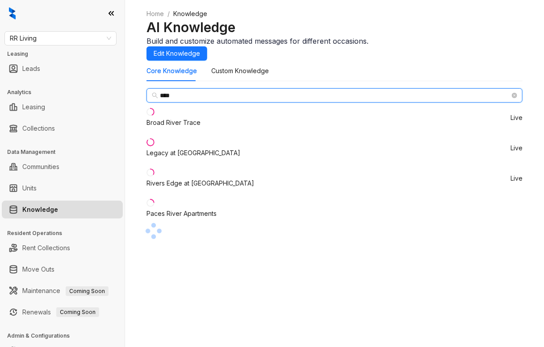
type input "****"
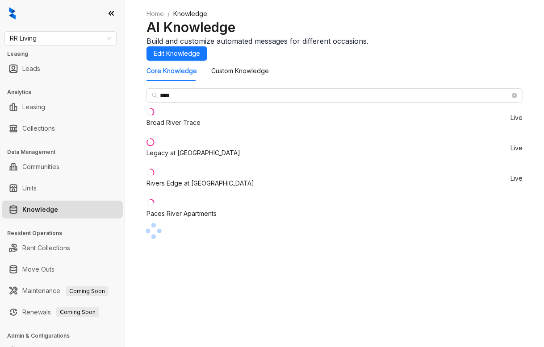
click at [182, 188] on div "Rivers Edge at [GEOGRAPHIC_DATA]" at bounding box center [200, 184] width 108 height 10
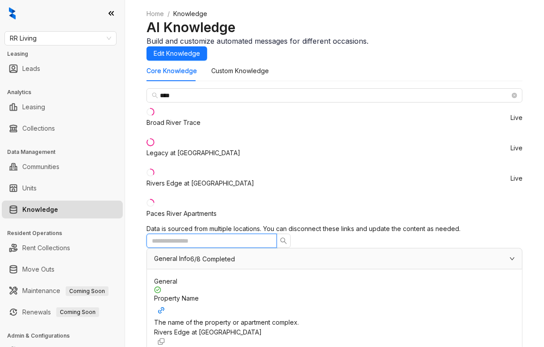
click at [264, 236] on input "text" at bounding box center [208, 241] width 113 height 10
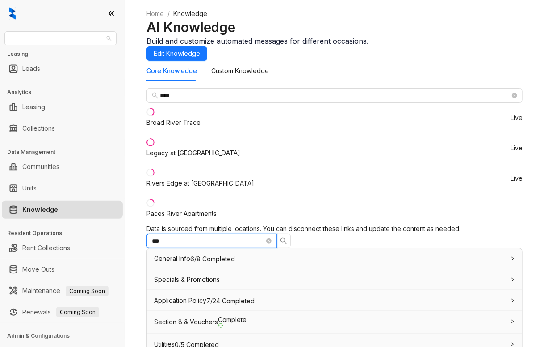
drag, startPoint x: 46, startPoint y: 37, endPoint x: 2, endPoint y: 47, distance: 45.1
click at [2, 47] on div "RR Living Leasing Leads Analytics Leasing Collections Data Management Communiti…" at bounding box center [62, 173] width 125 height 347
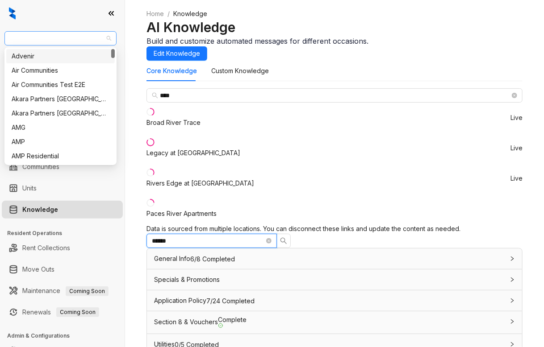
click at [50, 38] on span "RR Living" at bounding box center [60, 38] width 101 height 13
type input "******"
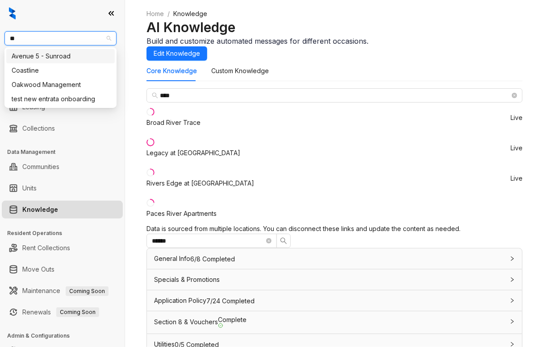
type input "***"
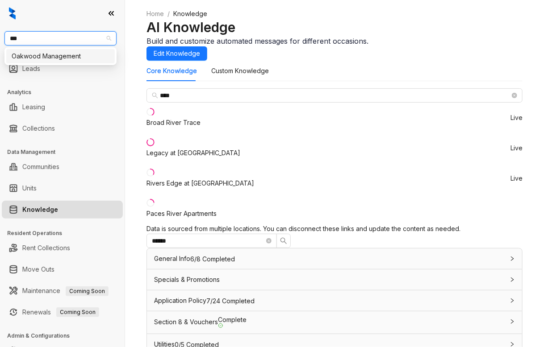
click at [42, 59] on div "Oakwood Management" at bounding box center [61, 56] width 98 height 10
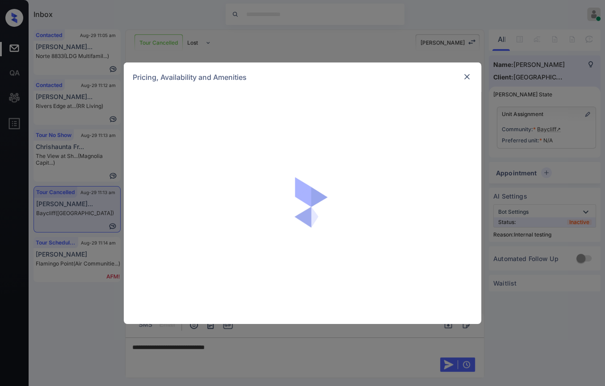
scroll to position [1389, 0]
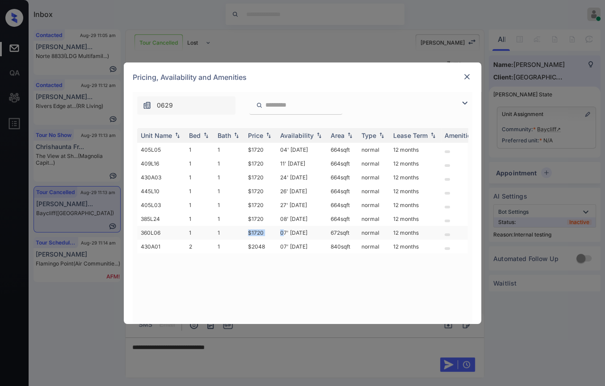
drag, startPoint x: 265, startPoint y: 235, endPoint x: 282, endPoint y: 235, distance: 17.0
click at [282, 235] on tr "360L06 1 1 $1720 07' [DATE] 672 sqft normal 12 months" at bounding box center [370, 233] width 467 height 14
copy tr "$1720 0"
click at [248, 261] on div "Unit Name Bed Bath Price Availability Area Type Lease Term Amenities 405L05 1 1…" at bounding box center [302, 221] width 330 height 187
drag, startPoint x: 247, startPoint y: 148, endPoint x: 265, endPoint y: 150, distance: 18.4
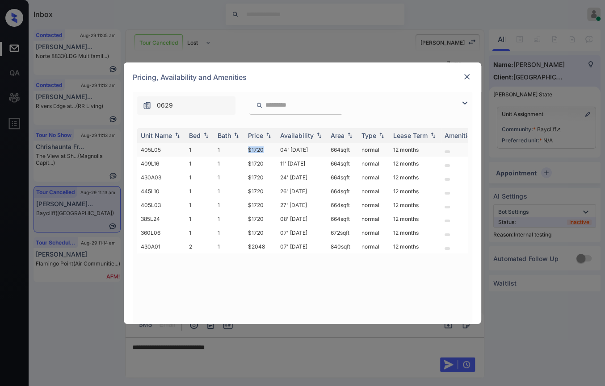
click at [265, 150] on td "$1720" at bounding box center [260, 150] width 32 height 14
copy td "$1720"
click at [466, 77] on img at bounding box center [466, 76] width 9 height 9
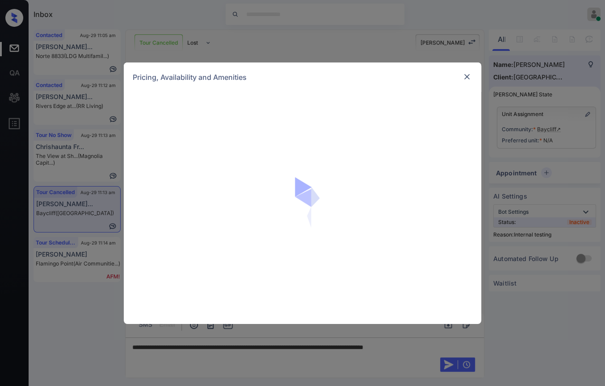
scroll to position [1389, 0]
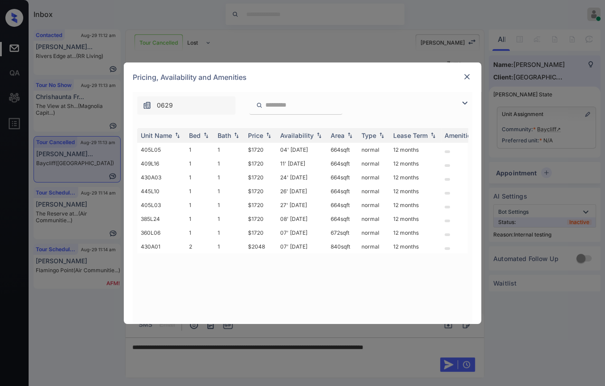
click at [465, 77] on img at bounding box center [466, 76] width 9 height 9
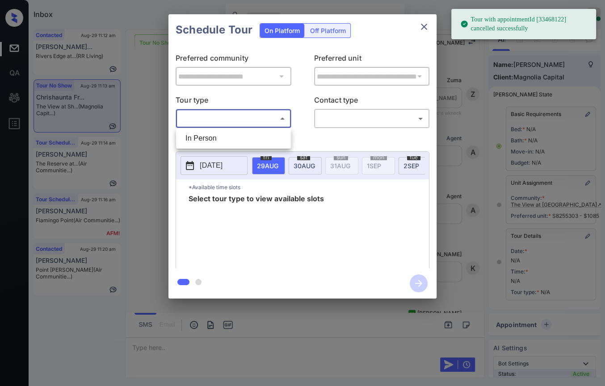
scroll to position [75, 0]
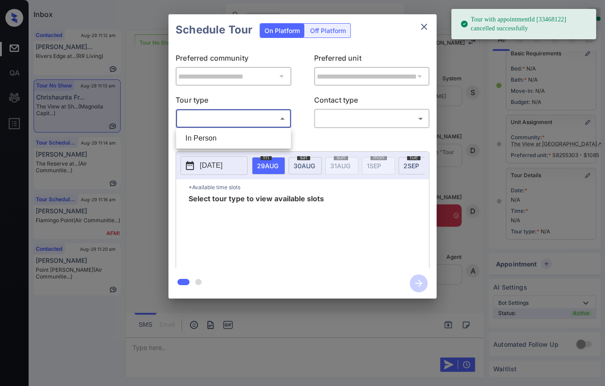
click at [218, 143] on li "In Person" at bounding box center [233, 138] width 110 height 16
type input "********"
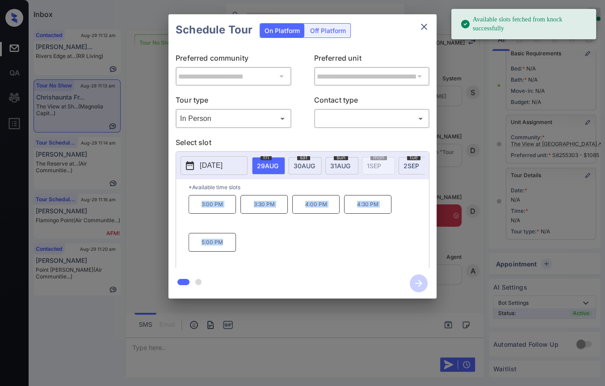
drag, startPoint x: 199, startPoint y: 210, endPoint x: 240, endPoint y: 251, distance: 58.1
click at [239, 251] on div "3:00 PM 3:30 PM 4:00 PM 4:30 PM 5:00 PM" at bounding box center [308, 230] width 240 height 71
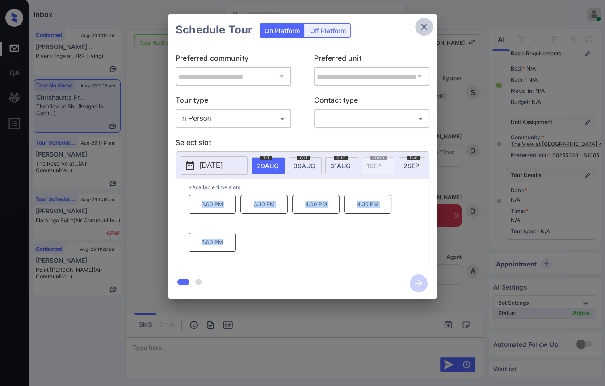
click at [427, 29] on icon "close" at bounding box center [423, 26] width 11 height 11
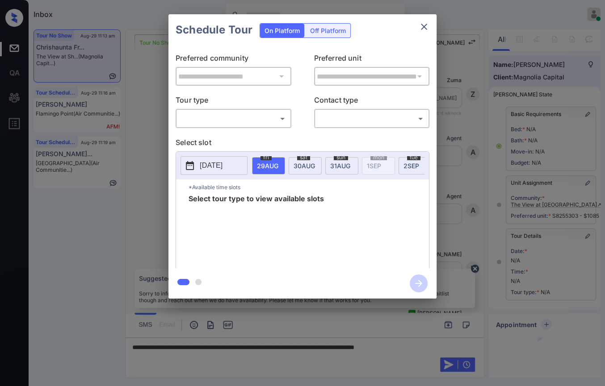
scroll to position [2706, 0]
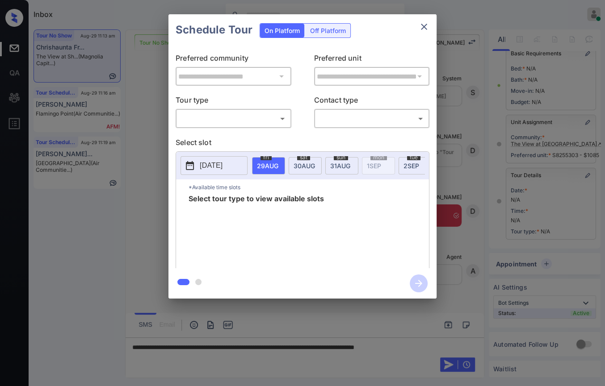
click at [192, 121] on body "Inbox Danielle Dela Cruz Online Set yourself offline Set yourself on break Prof…" at bounding box center [302, 193] width 605 height 386
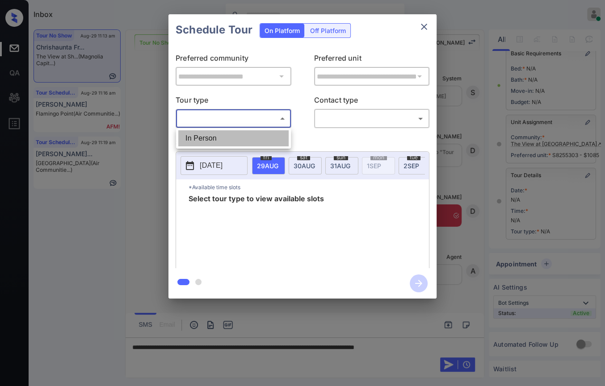
click at [205, 139] on li "In Person" at bounding box center [233, 138] width 110 height 16
type input "********"
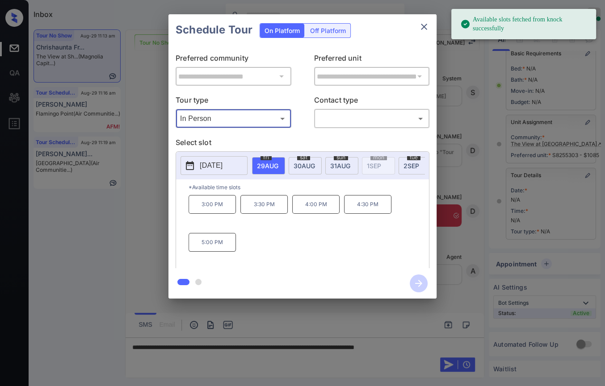
click at [421, 26] on icon "close" at bounding box center [423, 26] width 11 height 11
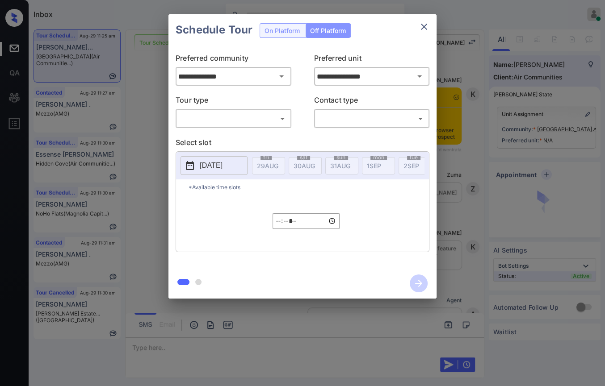
scroll to position [3810, 0]
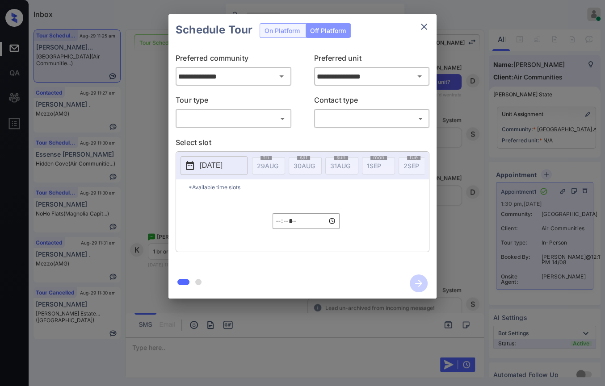
click at [423, 26] on icon "close" at bounding box center [424, 27] width 6 height 6
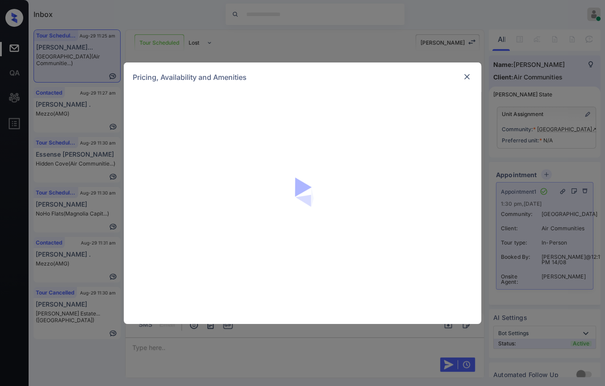
scroll to position [49, 0]
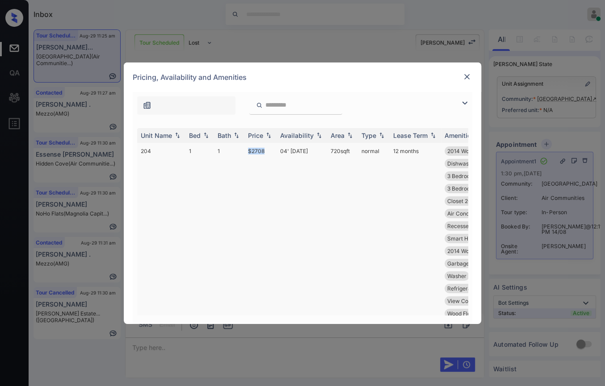
drag, startPoint x: 245, startPoint y: 149, endPoint x: 268, endPoint y: 150, distance: 23.2
click at [268, 150] on tr "204 1 1 $2708 04' Apr 25 720 sqft normal 12 months 2014 Wood Floor... Dryer Clo…" at bounding box center [370, 270] width 467 height 254
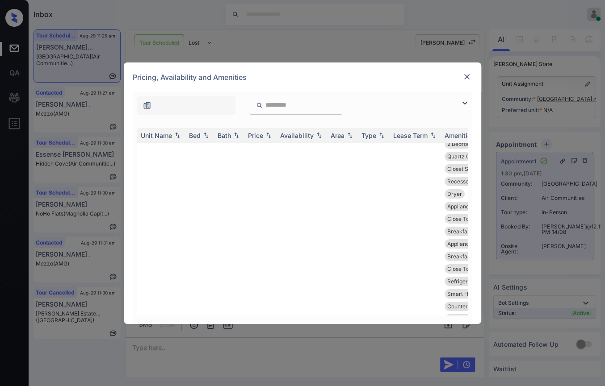
scroll to position [10818, 0]
drag, startPoint x: 247, startPoint y: 185, endPoint x: 269, endPoint y: 185, distance: 22.3
copy td "$3421"
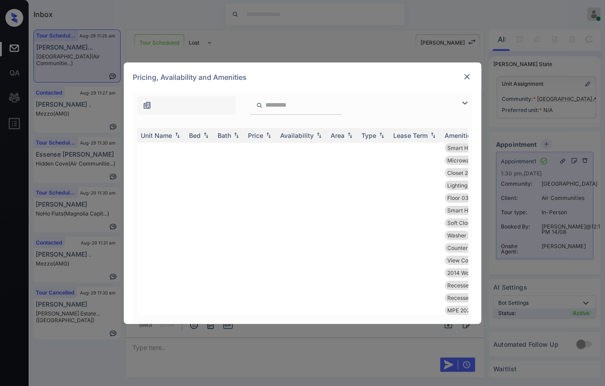
scroll to position [13398, 0]
click at [466, 78] on img at bounding box center [466, 76] width 9 height 9
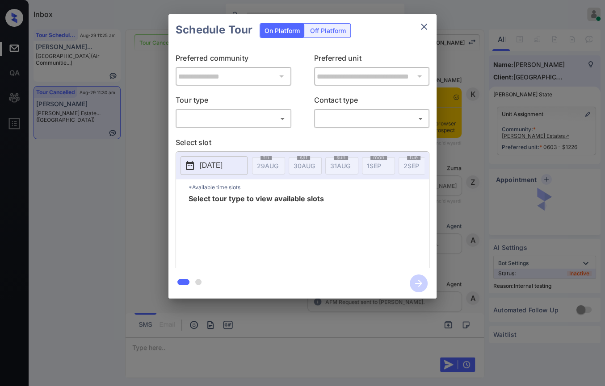
scroll to position [5659, 0]
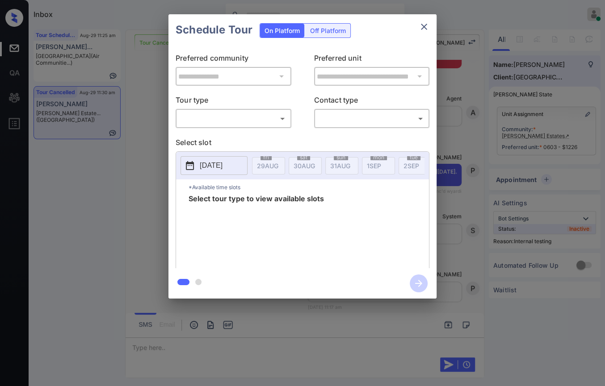
click at [222, 119] on body "Inbox Danielle Dela Cruz Online Set yourself offline Set yourself on break Prof…" at bounding box center [302, 193] width 605 height 386
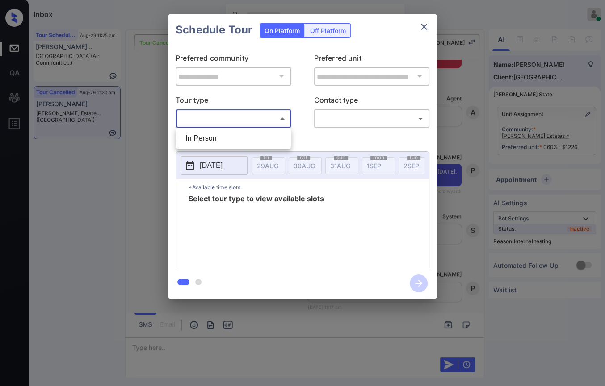
click at [211, 134] on li "In Person" at bounding box center [233, 138] width 110 height 16
type input "********"
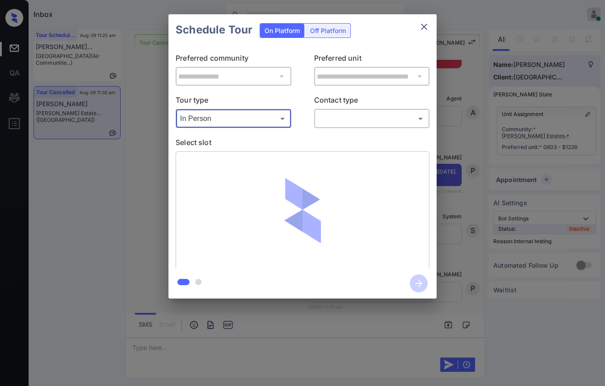
click at [344, 119] on body "Inbox Danielle Dela Cruz Online Set yourself offline Set yourself on break Prof…" at bounding box center [302, 193] width 605 height 386
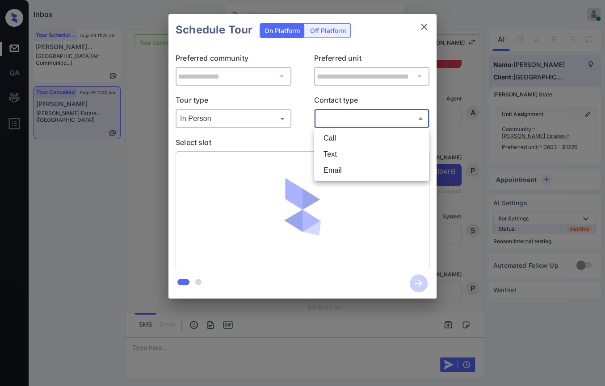
click at [339, 154] on li "Text" at bounding box center [371, 154] width 110 height 16
type input "****"
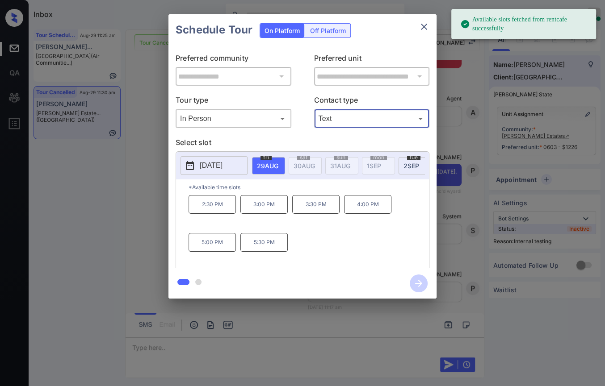
click at [278, 164] on span "2 SEP" at bounding box center [267, 166] width 21 height 8
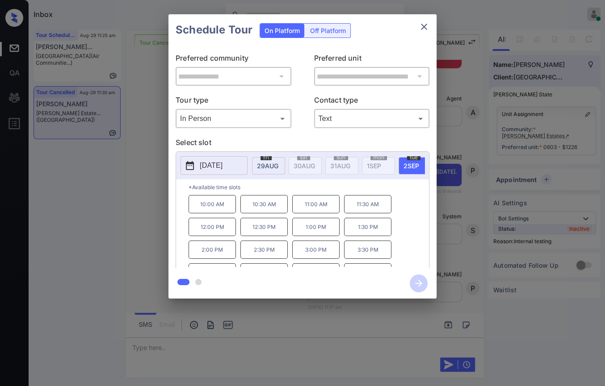
click at [217, 255] on p "2:00 PM" at bounding box center [211, 250] width 47 height 18
click at [415, 283] on icon "button" at bounding box center [418, 283] width 7 height 7
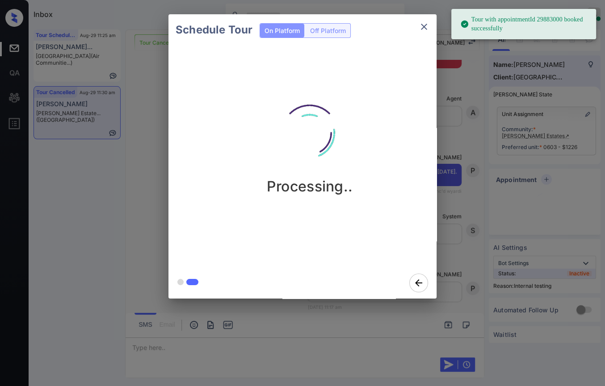
click at [39, 97] on div "Schedule Tour On Platform Off Platform Processing.." at bounding box center [302, 156] width 605 height 313
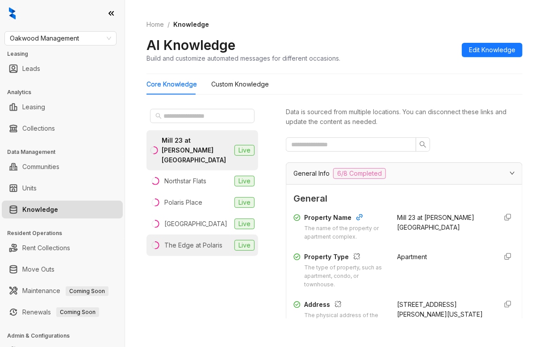
click at [181, 241] on div "The Edge at Polaris" at bounding box center [193, 246] width 58 height 10
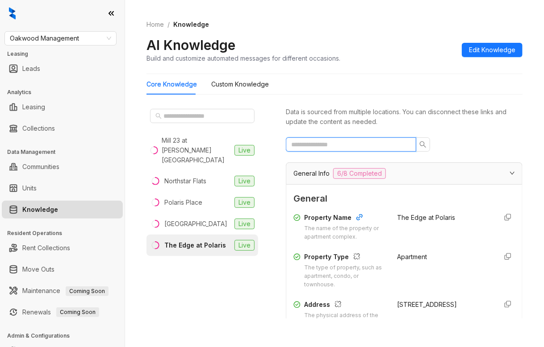
click at [326, 140] on input "text" at bounding box center [347, 145] width 113 height 10
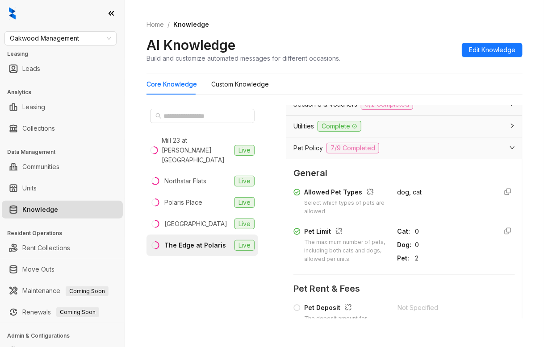
scroll to position [223, 0]
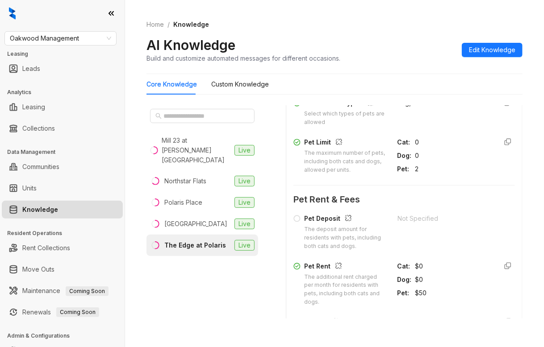
type input "***"
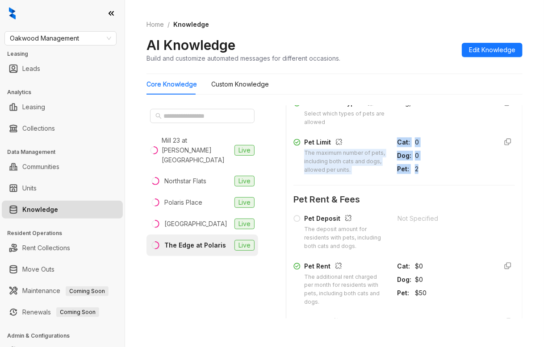
drag, startPoint x: 305, startPoint y: 152, endPoint x: 428, endPoint y: 175, distance: 125.3
click at [428, 175] on div "Allowed Pet Types Select which types of pets are allowed dog, cat Pet Limit The…" at bounding box center [404, 136] width 222 height 83
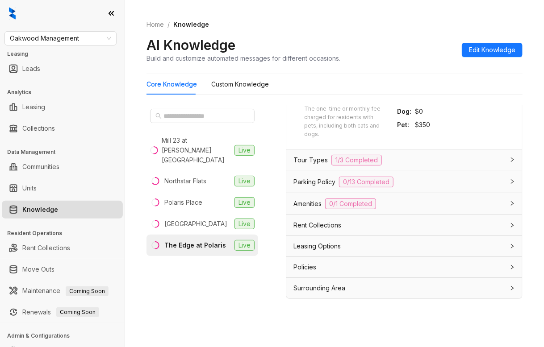
scroll to position [28, 0]
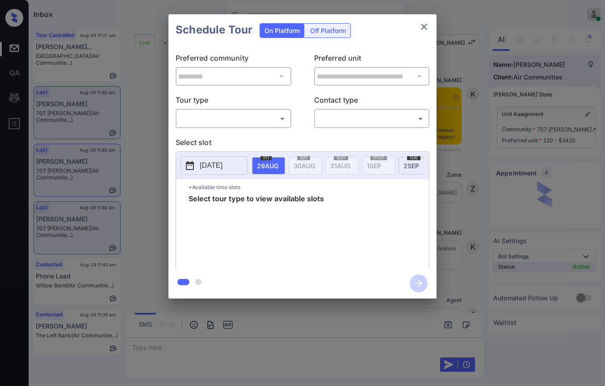
click at [259, 124] on body "Inbox [PERSON_NAME] [PERSON_NAME] Online Set yourself offline Set yourself on b…" at bounding box center [302, 193] width 605 height 386
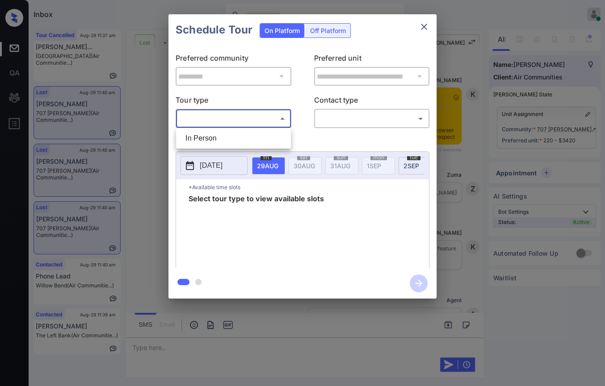
scroll to position [3556, 0]
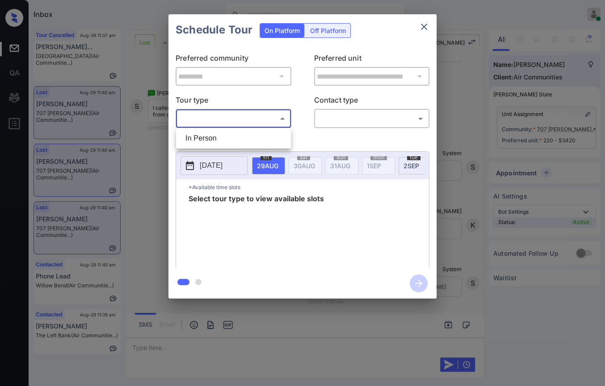
click at [297, 93] on div at bounding box center [302, 193] width 605 height 386
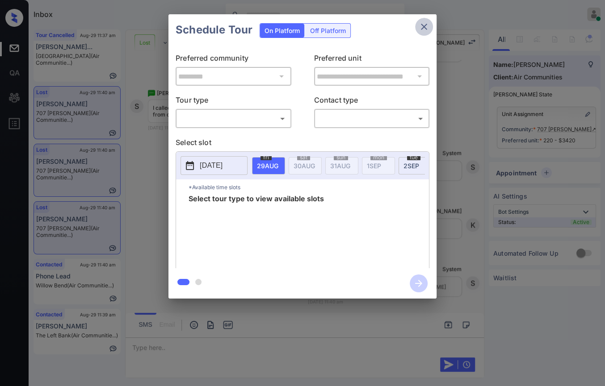
click at [422, 25] on icon "close" at bounding box center [424, 27] width 6 height 6
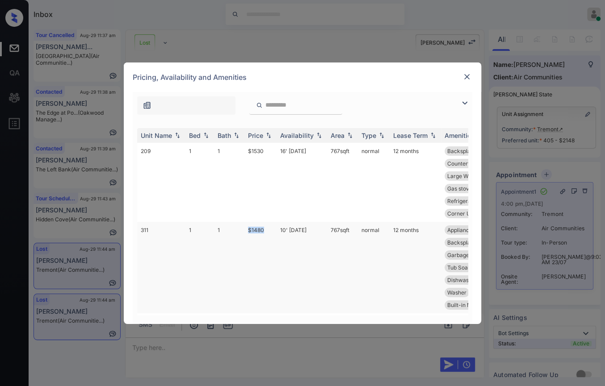
drag, startPoint x: 239, startPoint y: 231, endPoint x: 269, endPoint y: 230, distance: 29.5
click at [269, 230] on tr "311 1 1 $1480 10' Oct 25 767 sqft normal 12 months Appliances Stai... Gas stove…" at bounding box center [370, 268] width 467 height 92
copy tr "$1480"
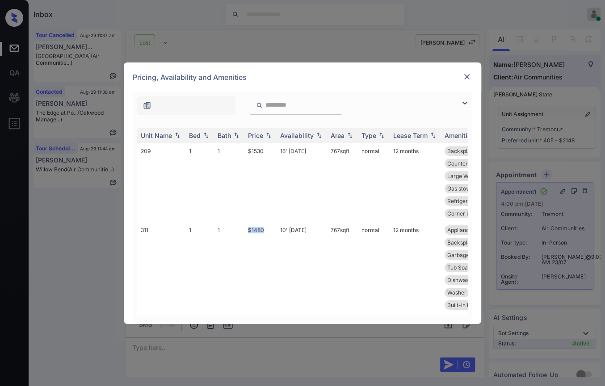
click at [468, 75] on img at bounding box center [466, 76] width 9 height 9
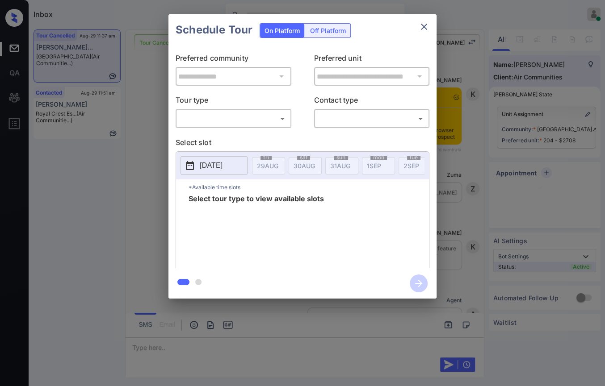
scroll to position [4951, 0]
click at [239, 121] on body "Inbox [PERSON_NAME] [PERSON_NAME] Online Set yourself offline Set yourself on b…" at bounding box center [302, 193] width 605 height 386
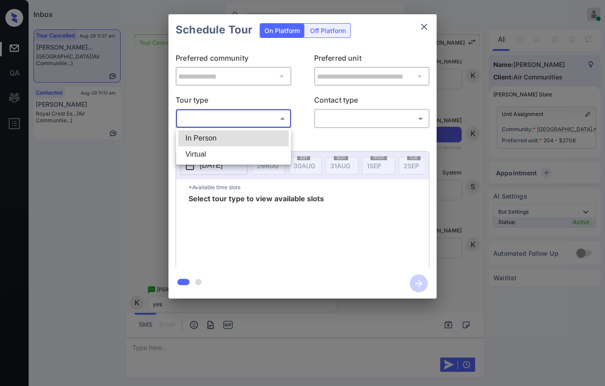
click at [214, 140] on li "In Person" at bounding box center [233, 138] width 110 height 16
type input "********"
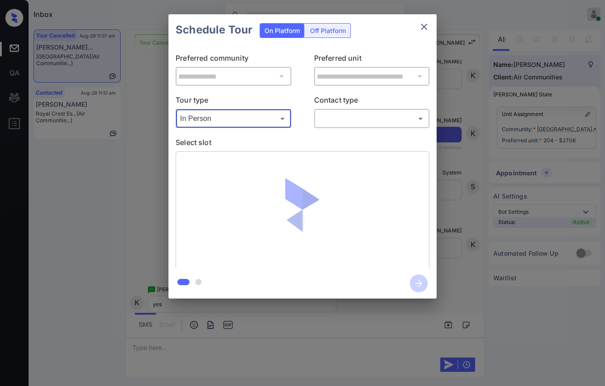
click at [369, 112] on body "Inbox [PERSON_NAME] [PERSON_NAME] Online Set yourself offline Set yourself on b…" at bounding box center [302, 193] width 605 height 386
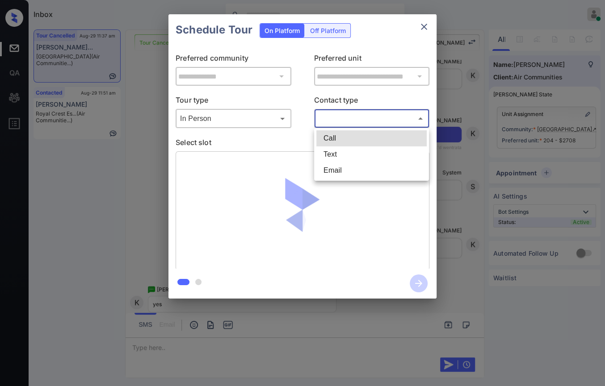
click at [357, 119] on div at bounding box center [302, 193] width 605 height 386
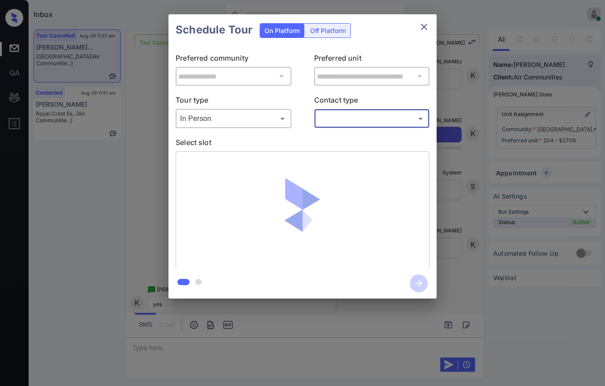
click at [351, 120] on body "Inbox Danielle Dela Cruz Online Set yourself offline Set yourself on break Prof…" at bounding box center [302, 193] width 605 height 386
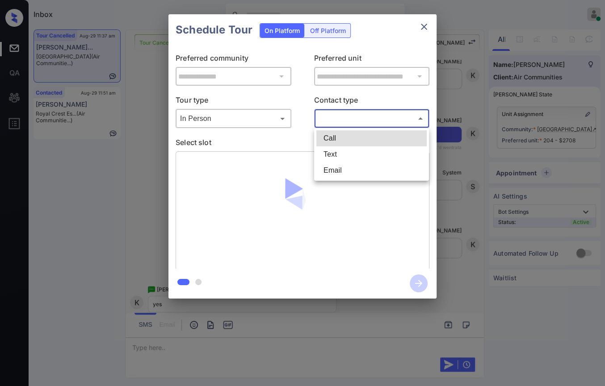
click at [333, 160] on li "Text" at bounding box center [371, 154] width 110 height 16
type input "****"
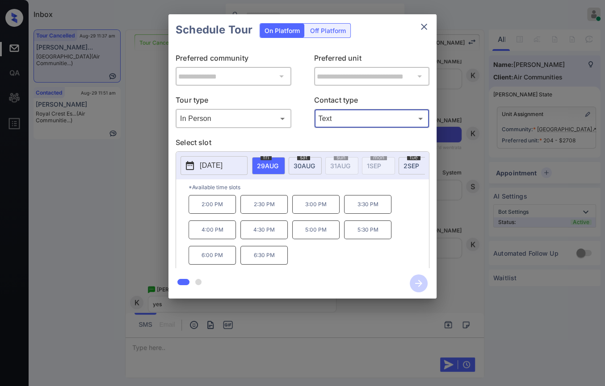
click at [219, 211] on p "2:00 PM" at bounding box center [211, 204] width 47 height 19
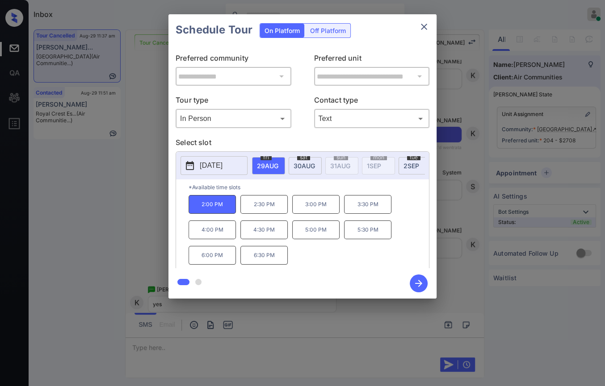
click at [418, 280] on icon "button" at bounding box center [418, 283] width 7 height 7
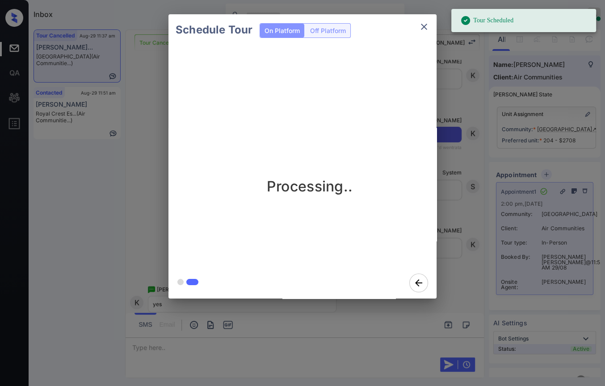
click at [420, 25] on icon "close" at bounding box center [423, 26] width 11 height 11
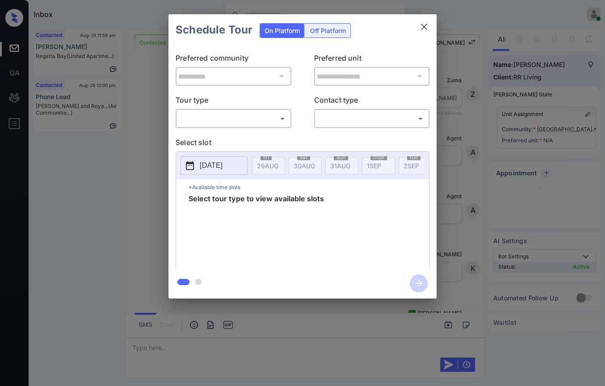
click at [220, 113] on body "Inbox Danielle Dela Cruz Online Set yourself offline Set yourself on break Prof…" at bounding box center [302, 193] width 605 height 386
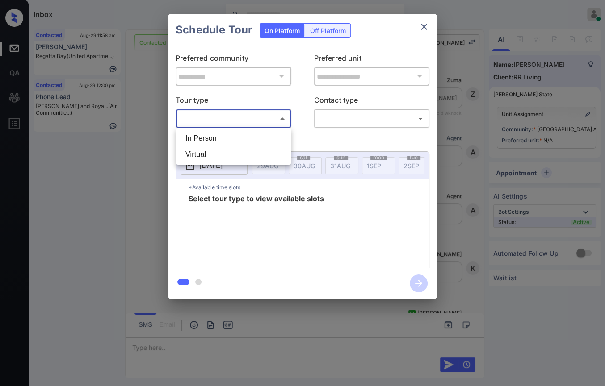
scroll to position [648, 0]
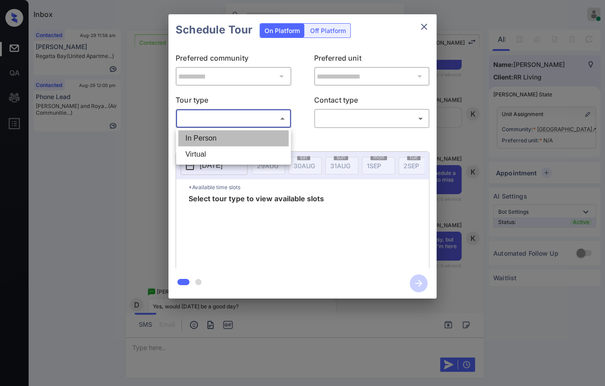
click at [205, 134] on li "In Person" at bounding box center [233, 138] width 110 height 16
type input "********"
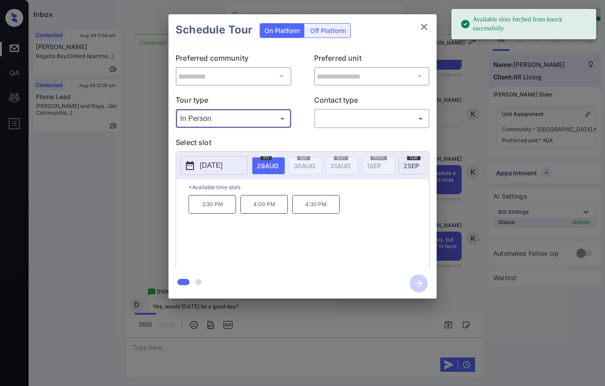
click at [278, 164] on span "2 SEP" at bounding box center [267, 166] width 21 height 8
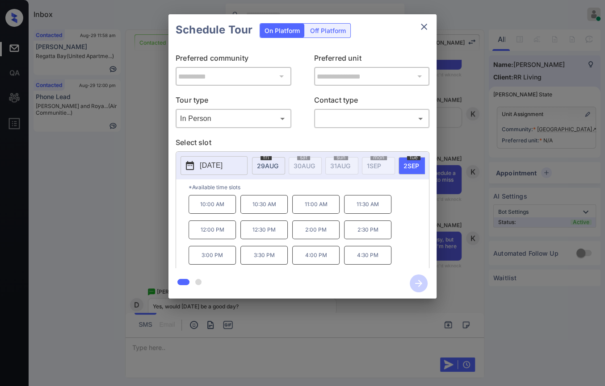
click at [420, 26] on icon "close" at bounding box center [423, 26] width 11 height 11
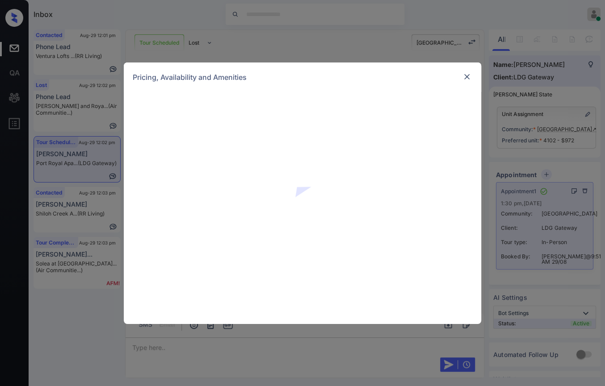
scroll to position [1474, 0]
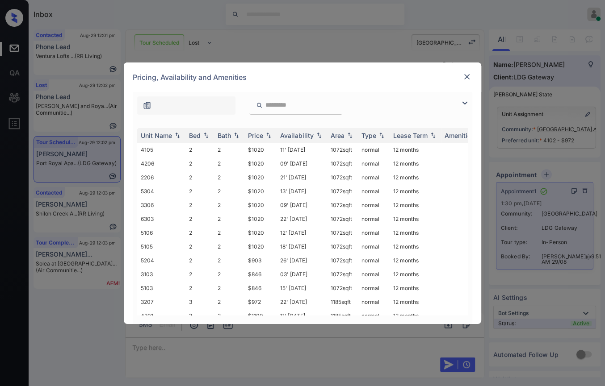
click at [464, 75] on img at bounding box center [466, 76] width 9 height 9
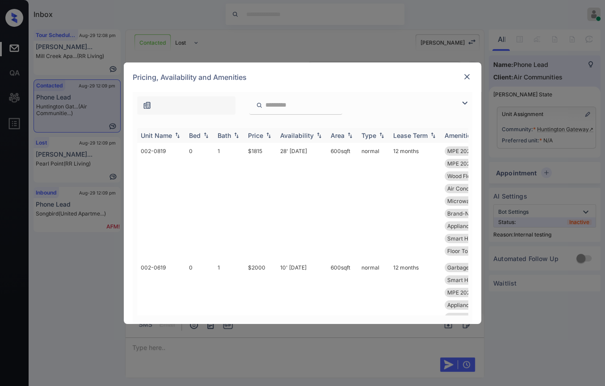
click at [194, 138] on div "Bed" at bounding box center [195, 136] width 12 height 8
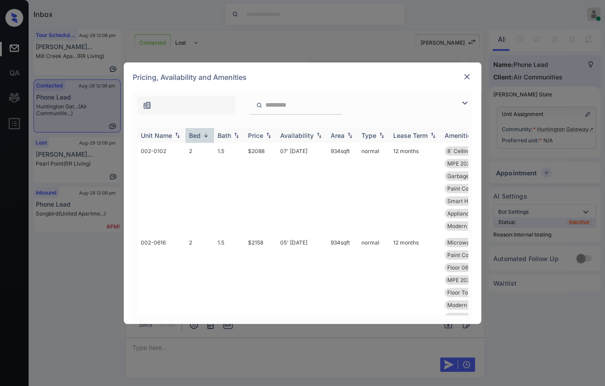
click at [197, 136] on div "Bed" at bounding box center [195, 136] width 12 height 8
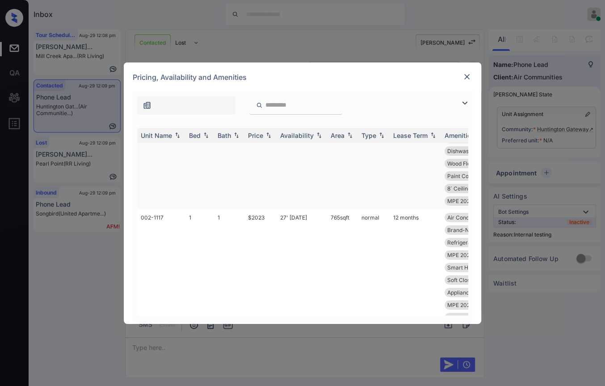
scroll to position [2505, 0]
click at [471, 77] on img at bounding box center [466, 76] width 9 height 9
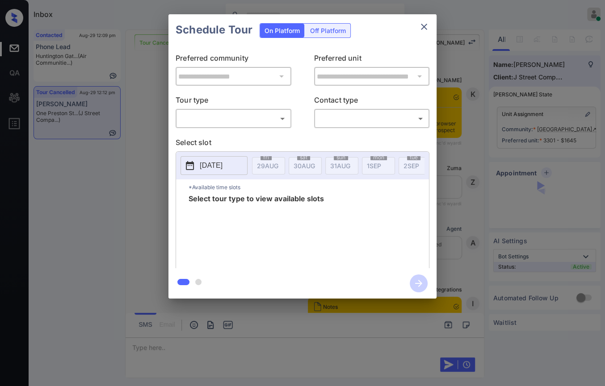
scroll to position [1676, 0]
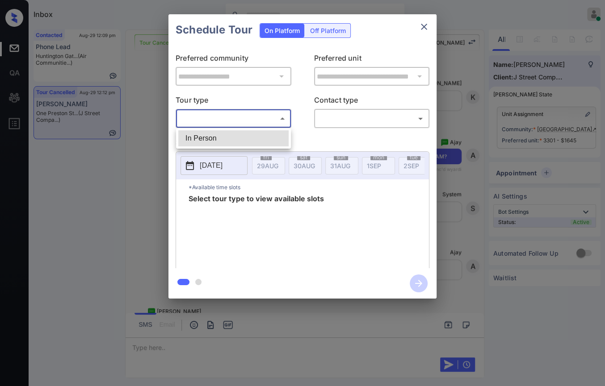
click at [263, 117] on body "Inbox [PERSON_NAME] [PERSON_NAME] Online Set yourself offline Set yourself on b…" at bounding box center [302, 193] width 605 height 386
click at [215, 139] on li "In Person" at bounding box center [233, 138] width 110 height 16
type input "********"
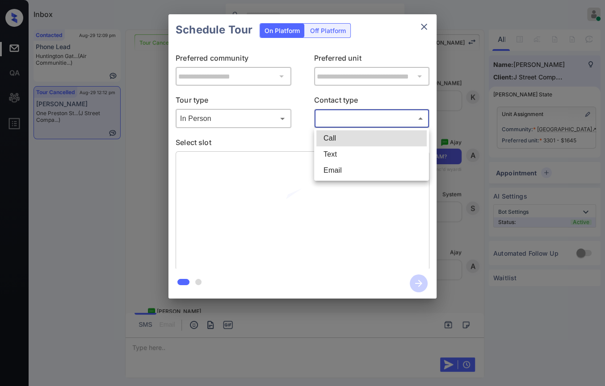
click at [360, 124] on body "Inbox [PERSON_NAME] [PERSON_NAME] Online Set yourself offline Set yourself on b…" at bounding box center [302, 193] width 605 height 386
click at [336, 151] on li "Text" at bounding box center [371, 154] width 110 height 16
type input "****"
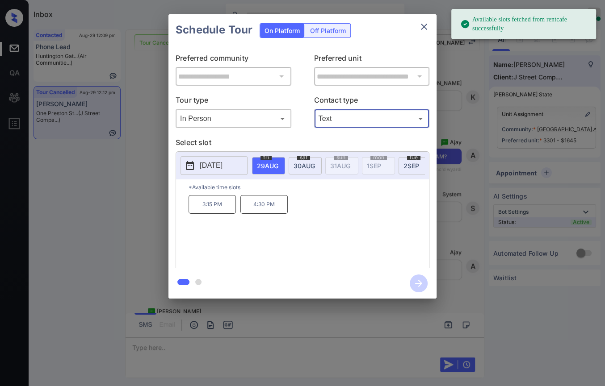
click at [217, 162] on p "[DATE]" at bounding box center [211, 165] width 23 height 11
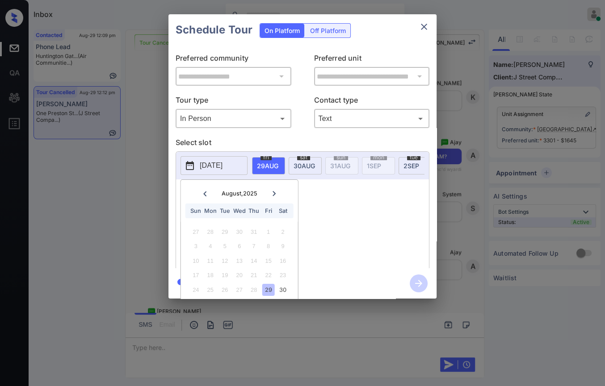
click at [272, 196] on icon at bounding box center [273, 193] width 3 height 5
click at [283, 229] on div "6" at bounding box center [282, 232] width 12 height 12
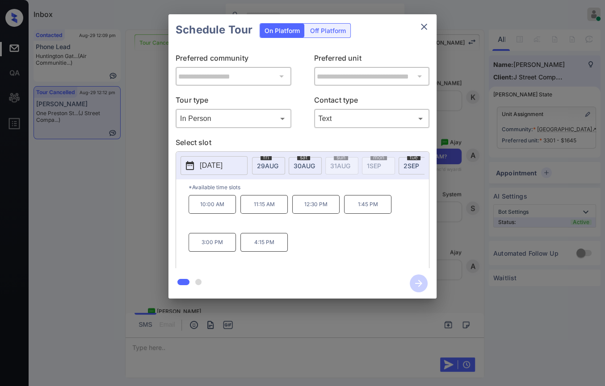
click at [338, 239] on div "10:00 AM 11:15 AM 12:30 PM 1:45 PM 3:00 PM 4:15 PM" at bounding box center [308, 230] width 240 height 71
click at [164, 219] on div "**********" at bounding box center [302, 156] width 605 height 313
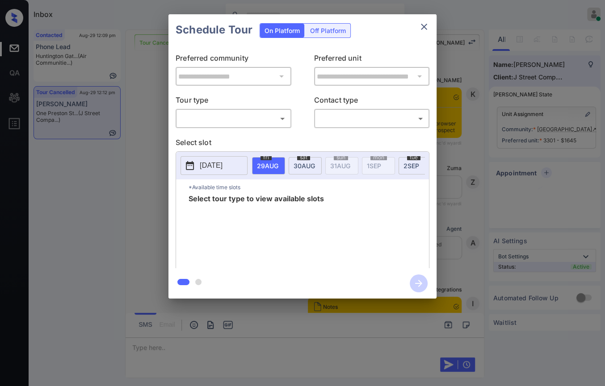
scroll to position [1676, 0]
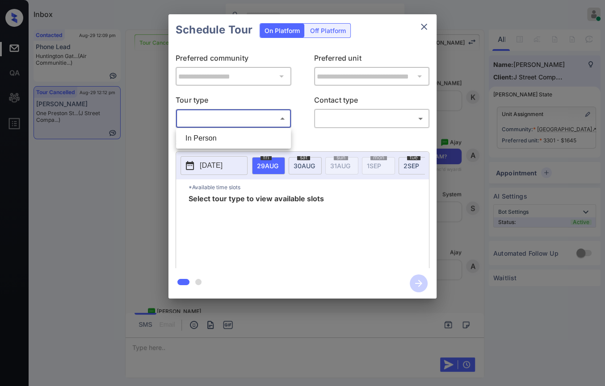
click at [222, 125] on body "Inbox [PERSON_NAME] [PERSON_NAME] Online Set yourself offline Set yourself on b…" at bounding box center [302, 193] width 605 height 386
click at [209, 141] on li "In Person" at bounding box center [233, 138] width 110 height 16
type input "********"
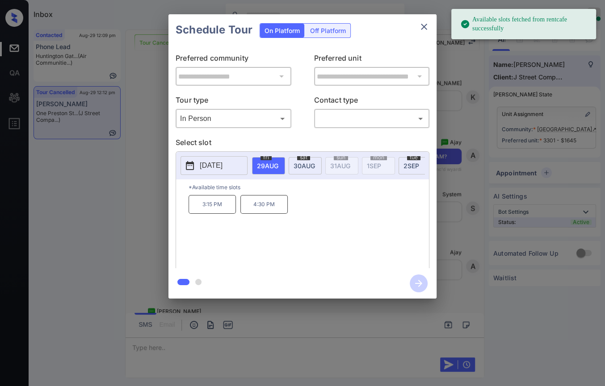
click at [211, 162] on p "[DATE]" at bounding box center [211, 165] width 23 height 11
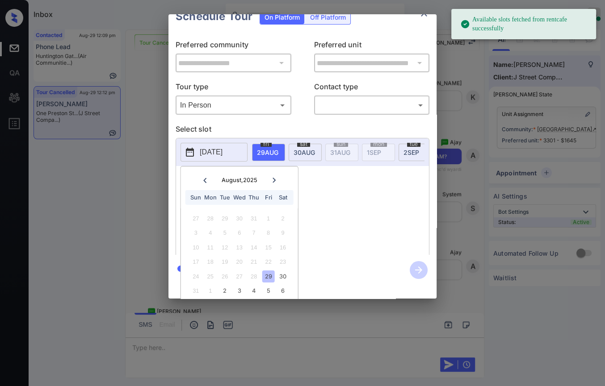
scroll to position [25, 0]
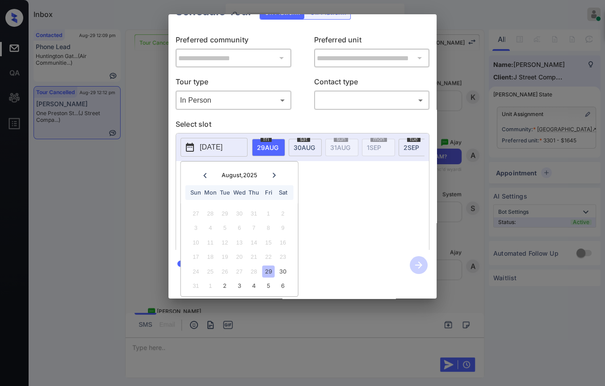
click at [281, 280] on div "6" at bounding box center [282, 286] width 12 height 12
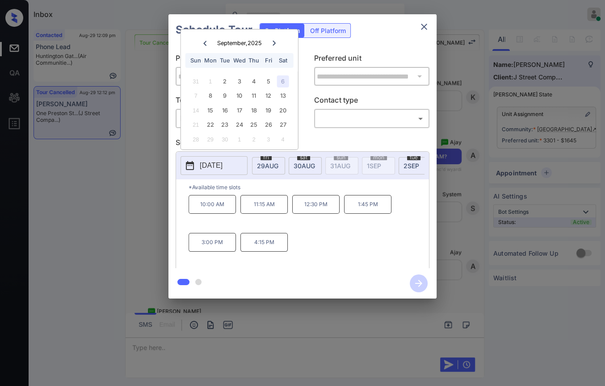
scroll to position [0, 0]
click at [267, 209] on p "11:15 AM" at bounding box center [263, 204] width 47 height 19
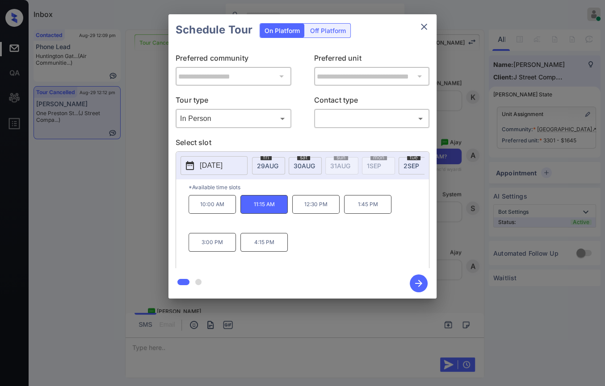
click at [339, 123] on body "Inbox Danielle Dela Cruz Online Set yourself offline Set yourself on break Prof…" at bounding box center [302, 193] width 605 height 386
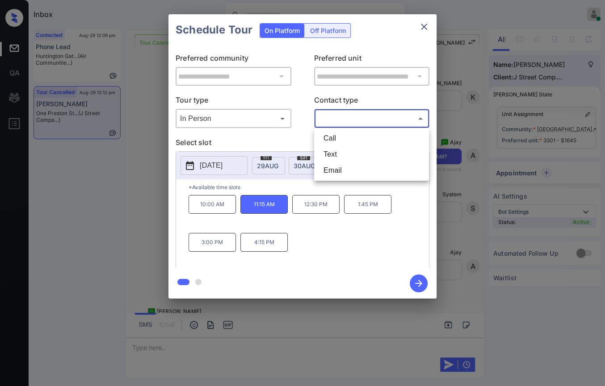
click at [331, 151] on li "Text" at bounding box center [371, 154] width 110 height 16
type input "****"
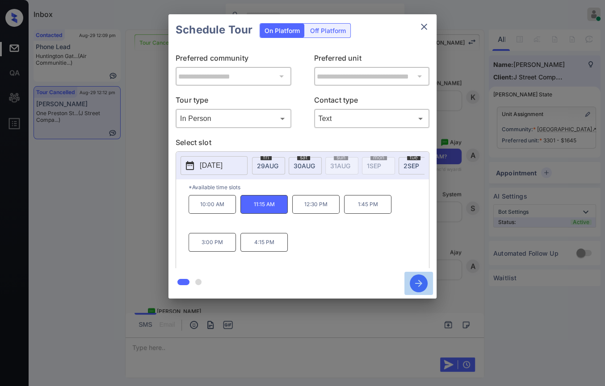
click at [417, 284] on icon "button" at bounding box center [418, 283] width 7 height 7
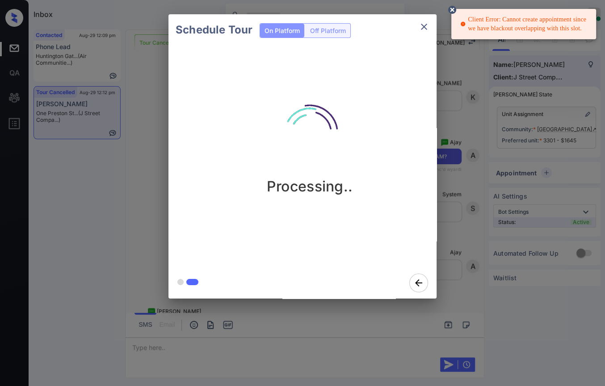
click at [454, 8] on icon at bounding box center [452, 10] width 8 height 8
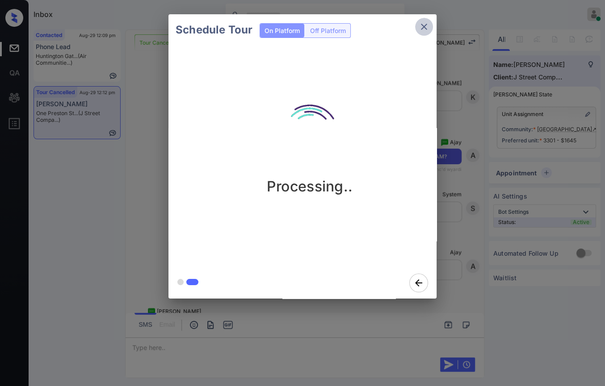
click at [426, 25] on icon "close" at bounding box center [423, 26] width 11 height 11
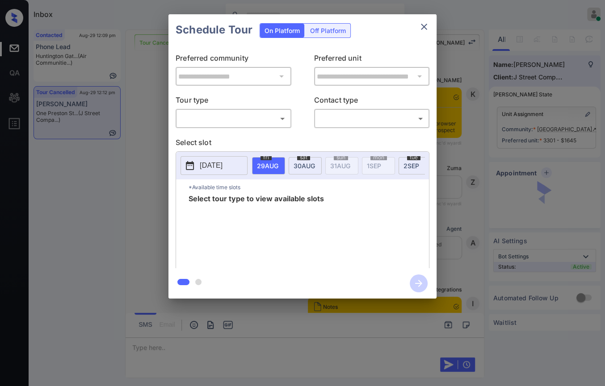
scroll to position [1627, 0]
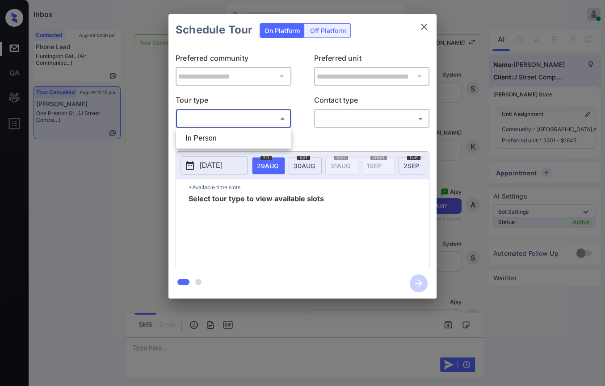
click at [215, 123] on body "Inbox [PERSON_NAME] [PERSON_NAME] Online Set yourself offline Set yourself on b…" at bounding box center [302, 193] width 605 height 386
click at [217, 139] on li "In Person" at bounding box center [233, 138] width 110 height 16
type input "********"
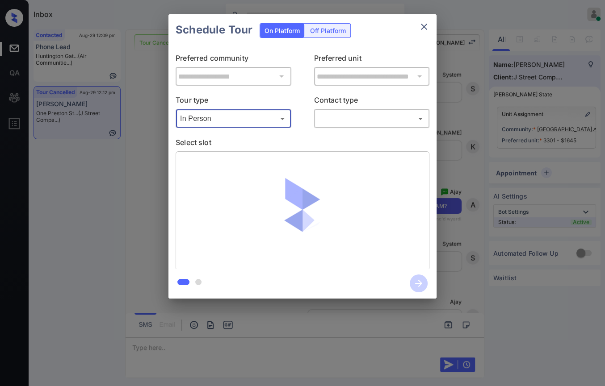
click at [344, 122] on body "Inbox [PERSON_NAME] [PERSON_NAME] Online Set yourself offline Set yourself on b…" at bounding box center [302, 193] width 605 height 386
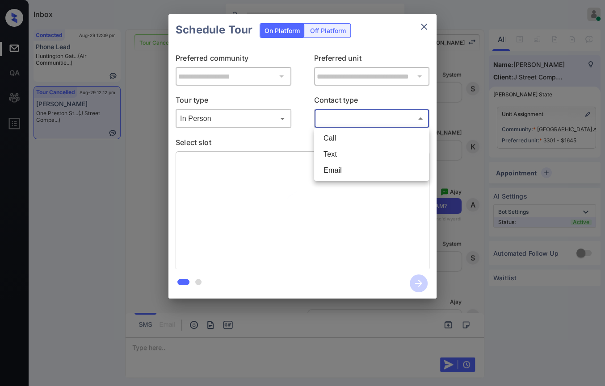
click at [340, 154] on li "Text" at bounding box center [371, 154] width 110 height 16
type input "****"
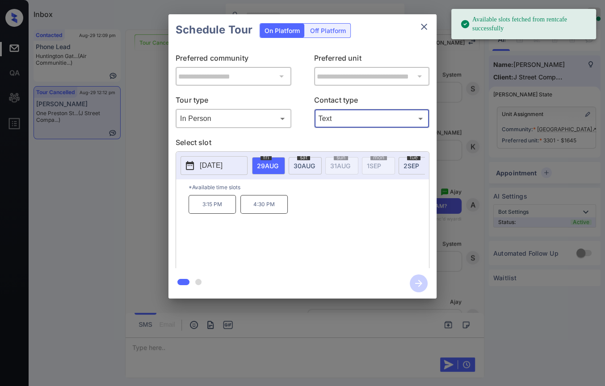
click at [222, 163] on p "[DATE]" at bounding box center [211, 165] width 23 height 11
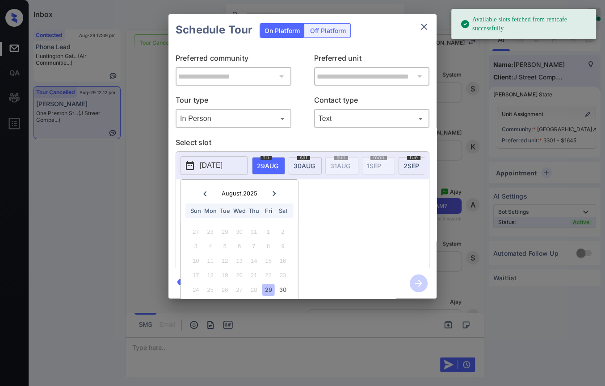
click at [275, 196] on icon at bounding box center [273, 193] width 5 height 5
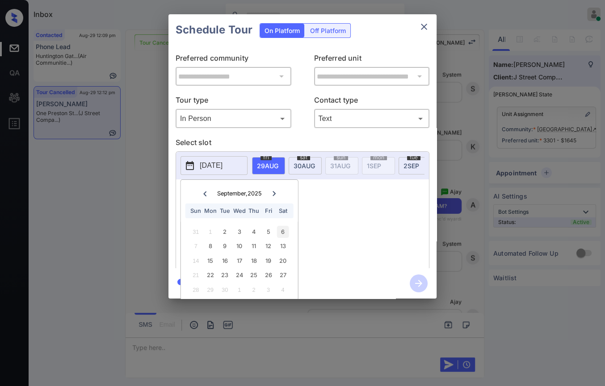
click at [281, 233] on div "6" at bounding box center [282, 232] width 12 height 12
click at [360, 236] on div "10:00 AM 11:15 AM 12:30 PM 1:45 PM 3:00 PM 4:15 PM" at bounding box center [308, 230] width 240 height 71
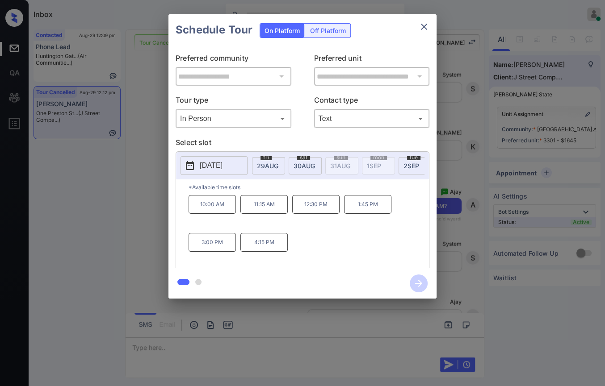
click at [270, 206] on p "11:15 AM" at bounding box center [263, 204] width 47 height 19
click at [419, 282] on icon "button" at bounding box center [418, 283] width 7 height 7
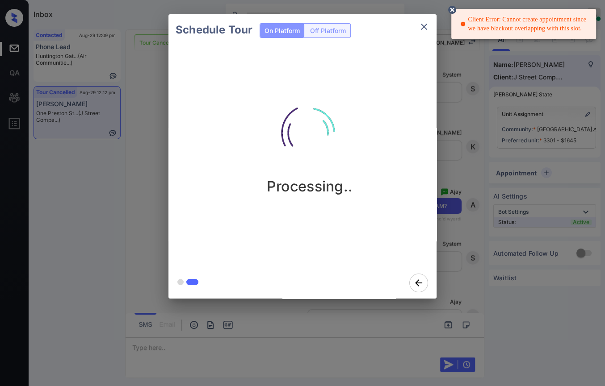
click at [575, 48] on div "Schedule Tour On Platform Off Platform Processing.." at bounding box center [302, 156] width 605 height 313
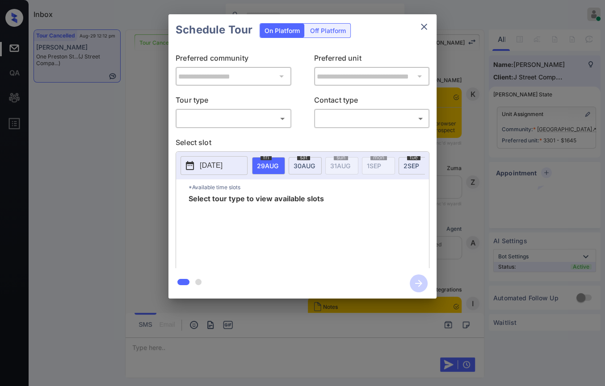
scroll to position [1726, 0]
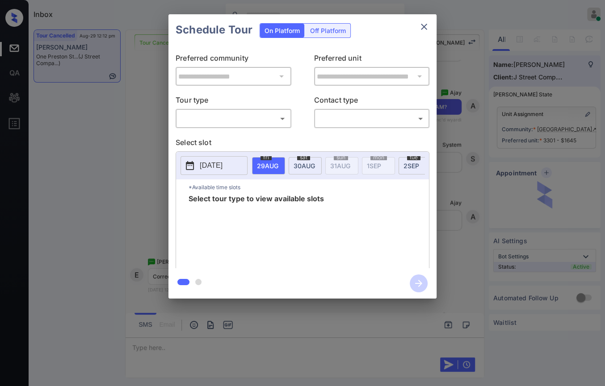
click at [247, 116] on body "Inbox [PERSON_NAME] [PERSON_NAME] Online Set yourself offline Set yourself on b…" at bounding box center [302, 193] width 605 height 386
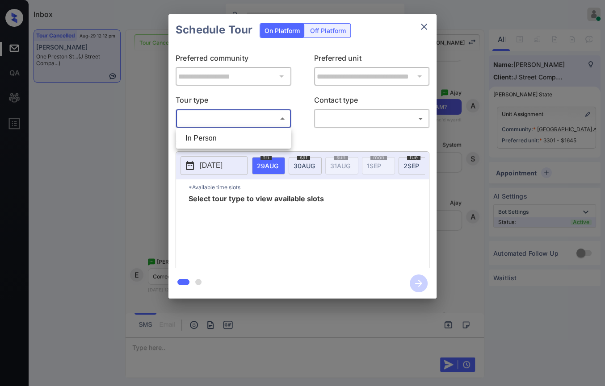
click at [201, 134] on li "In Person" at bounding box center [233, 138] width 110 height 16
type input "********"
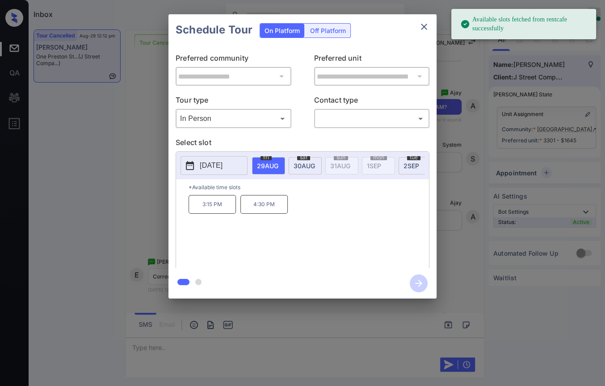
click at [204, 165] on p "[DATE]" at bounding box center [211, 165] width 23 height 11
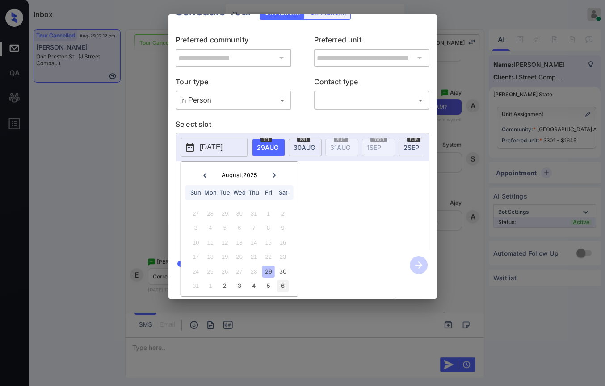
click at [283, 280] on div "6" at bounding box center [282, 286] width 12 height 12
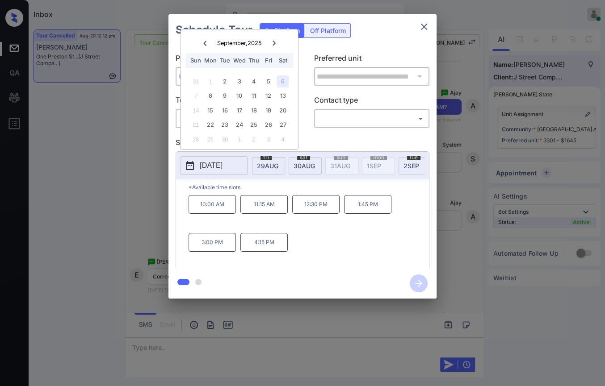
click at [425, 25] on icon "close" at bounding box center [424, 27] width 6 height 6
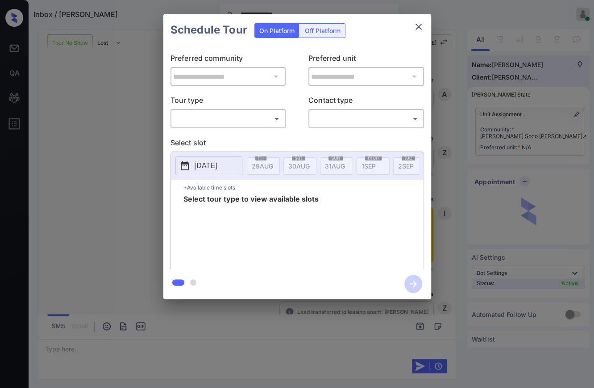
scroll to position [343, 0]
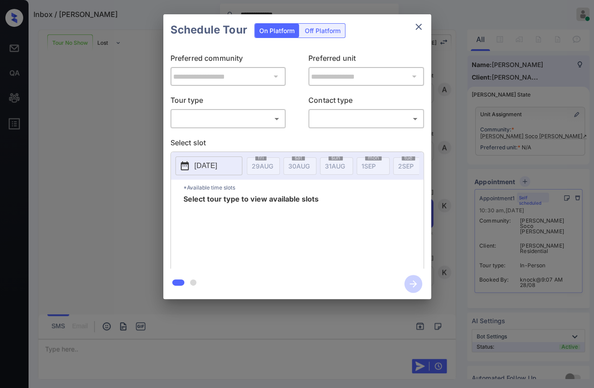
click at [416, 28] on icon "close" at bounding box center [419, 26] width 11 height 11
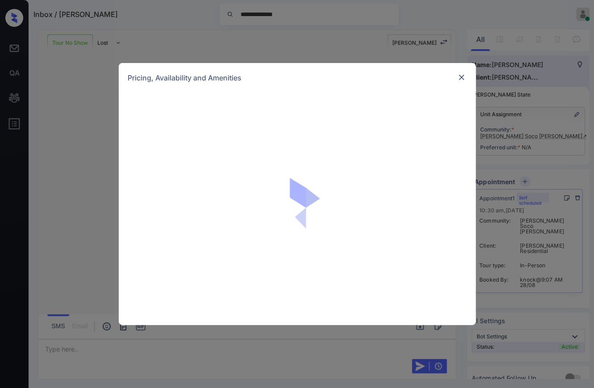
scroll to position [343, 0]
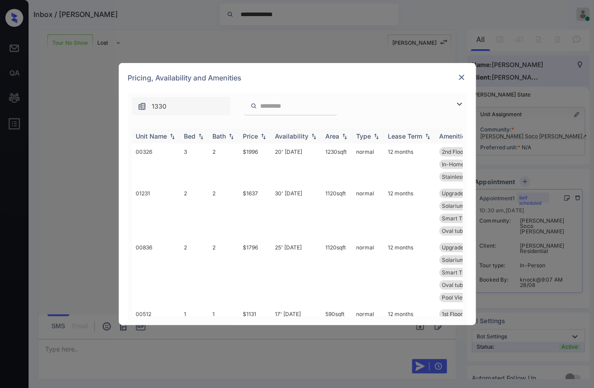
click at [184, 138] on div "Bed" at bounding box center [190, 136] width 12 height 8
click at [184, 137] on div "Bed" at bounding box center [190, 136] width 12 height 8
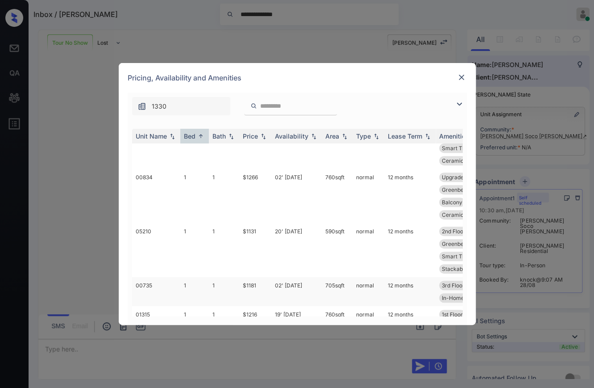
scroll to position [198, 0]
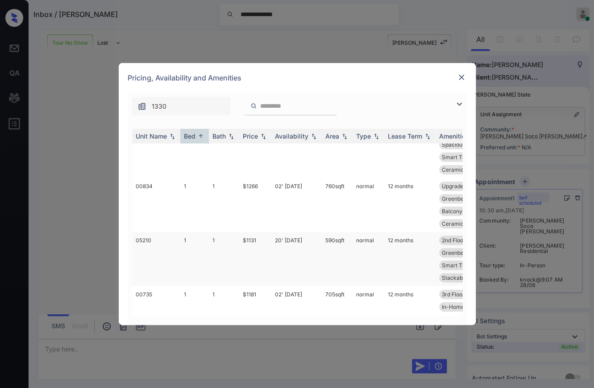
click at [198, 241] on td "1" at bounding box center [194, 259] width 29 height 54
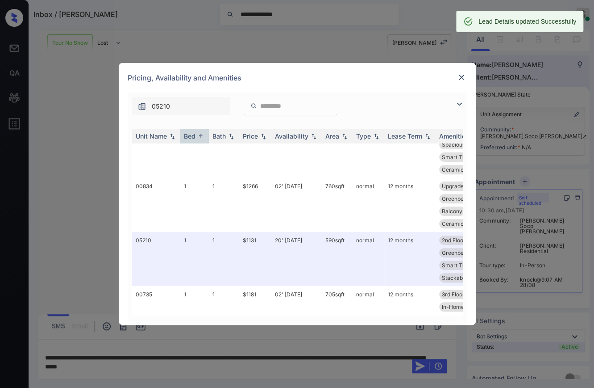
click at [461, 76] on img at bounding box center [461, 77] width 9 height 9
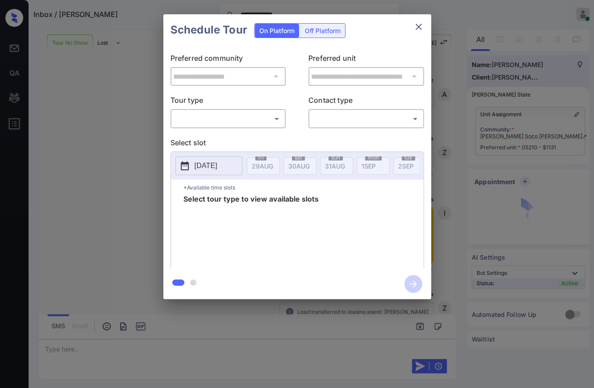
scroll to position [402, 0]
click at [229, 123] on body "**********" at bounding box center [297, 194] width 594 height 388
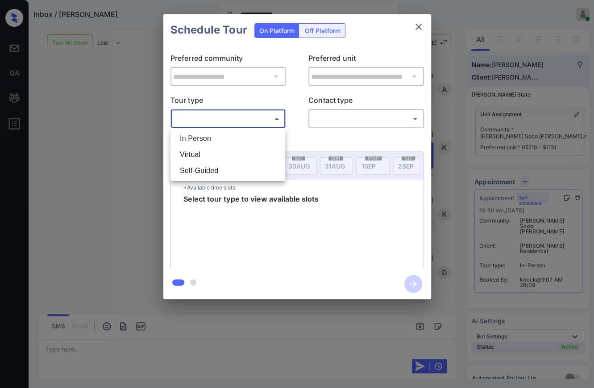
click at [201, 140] on li "In Person" at bounding box center [228, 138] width 110 height 16
type input "********"
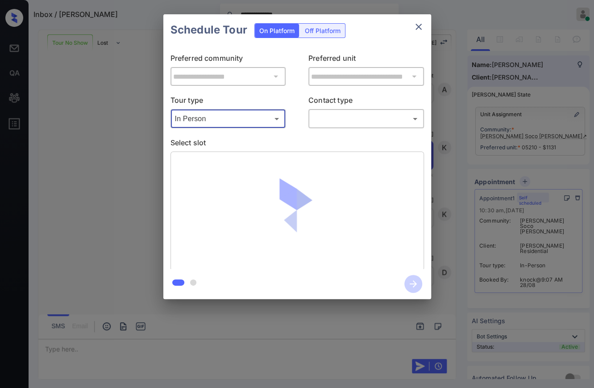
click at [334, 123] on body "**********" at bounding box center [297, 194] width 594 height 388
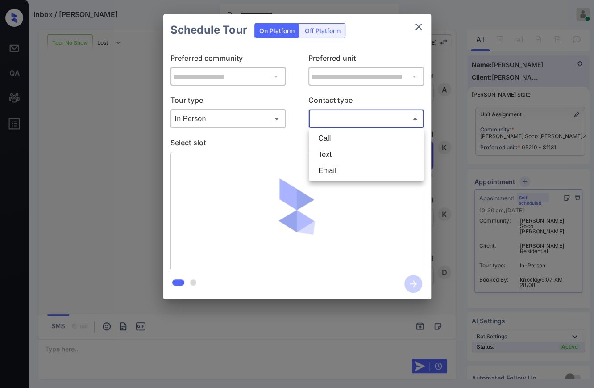
click at [331, 152] on li "Text" at bounding box center [366, 154] width 110 height 16
type input "****"
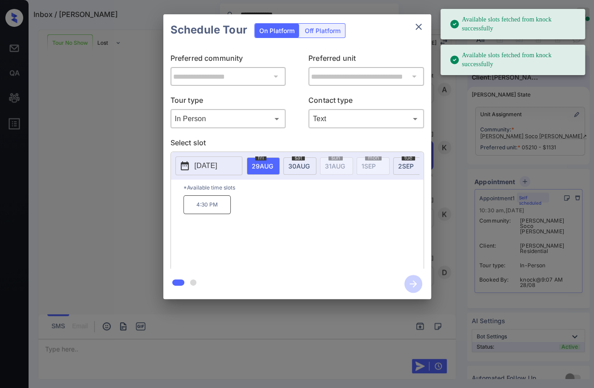
click at [217, 162] on p "[DATE]" at bounding box center [206, 165] width 23 height 11
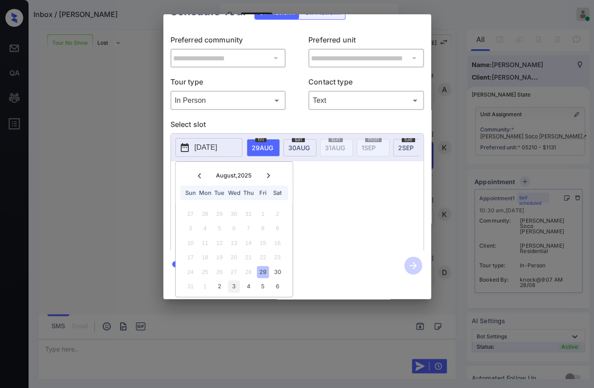
click at [231, 280] on div "3" at bounding box center [234, 286] width 12 height 12
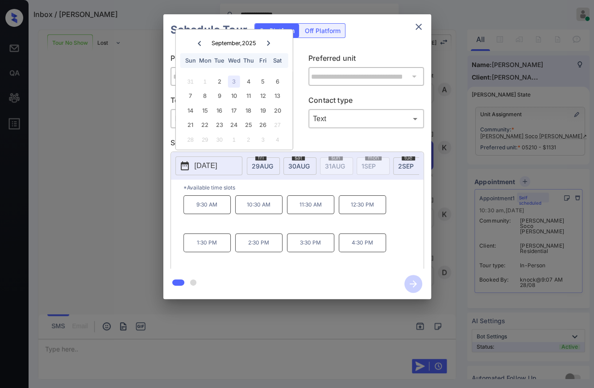
scroll to position [0, 0]
click at [314, 141] on p "Select slot" at bounding box center [298, 144] width 254 height 14
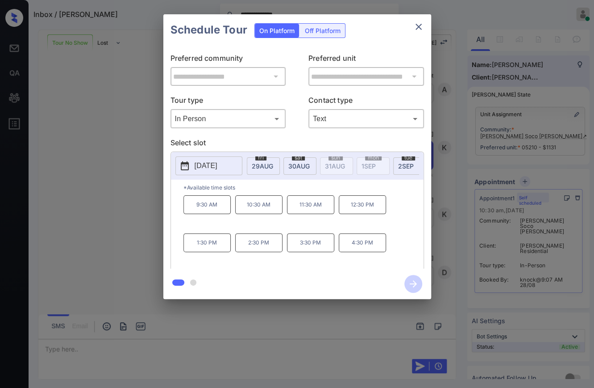
click at [356, 207] on p "12:30 PM" at bounding box center [362, 204] width 47 height 19
click at [414, 285] on icon "button" at bounding box center [413, 283] width 7 height 7
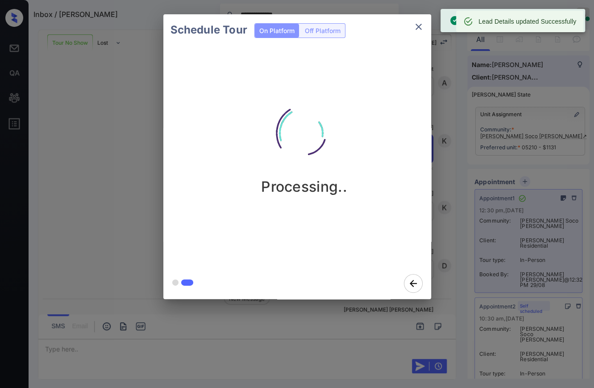
click at [420, 26] on icon "close" at bounding box center [419, 26] width 11 height 11
